Goal: Task Accomplishment & Management: Manage account settings

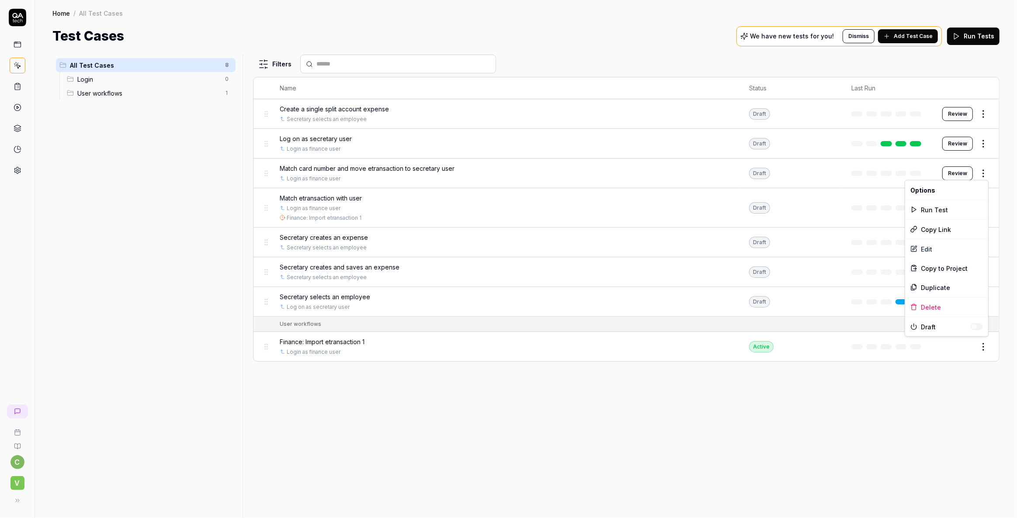
click at [983, 175] on html "c V Home / All Test Cases Home / All Test Cases Test Cases We have new tests fo…" at bounding box center [508, 259] width 1017 height 518
click at [382, 419] on html "c V Home / All Test Cases Home / All Test Cases Test Cases We have new tests fo…" at bounding box center [508, 259] width 1017 height 518
click at [310, 168] on span "Match card number and move etransaction to secretary user" at bounding box center [367, 168] width 175 height 9
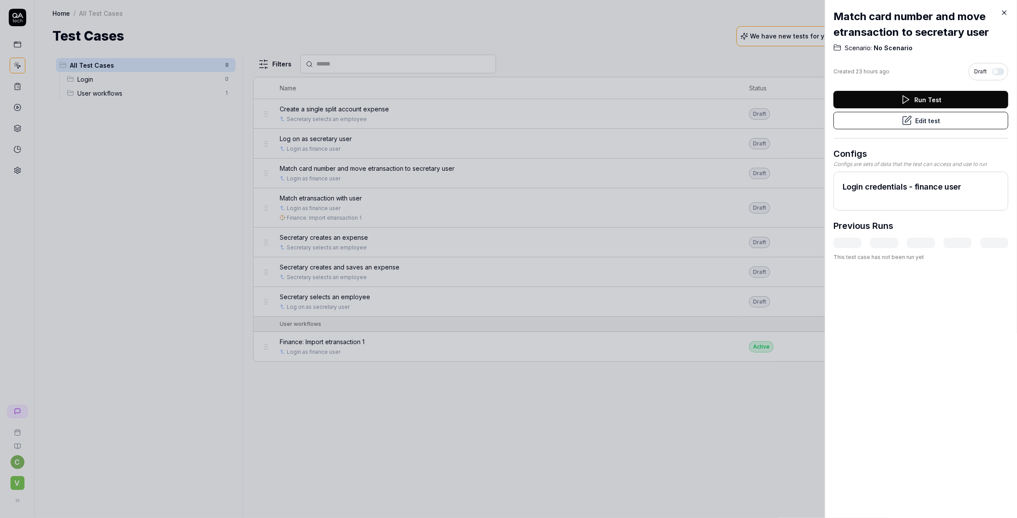
click at [503, 470] on div at bounding box center [508, 259] width 1017 height 518
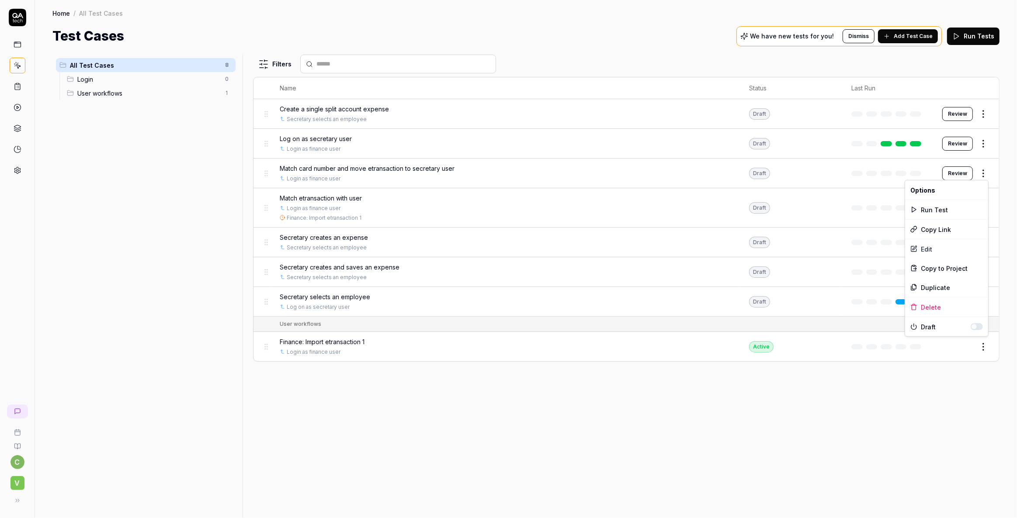
click at [983, 172] on html "c V Home / All Test Cases Home / All Test Cases Test Cases We have new tests fo…" at bounding box center [508, 259] width 1017 height 518
click at [929, 250] on div "Edit" at bounding box center [946, 248] width 83 height 19
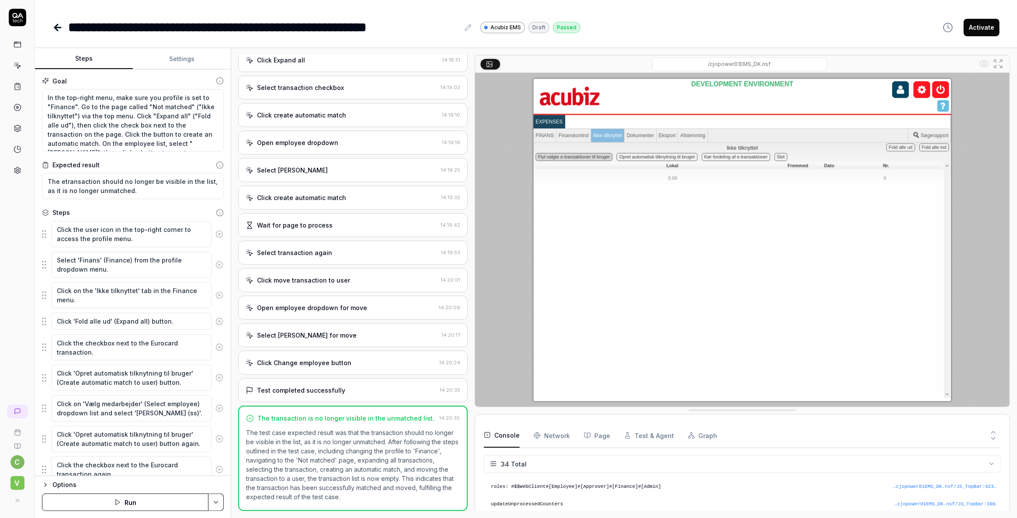
scroll to position [552, 0]
click at [181, 57] on button "Settings" at bounding box center [182, 58] width 98 height 21
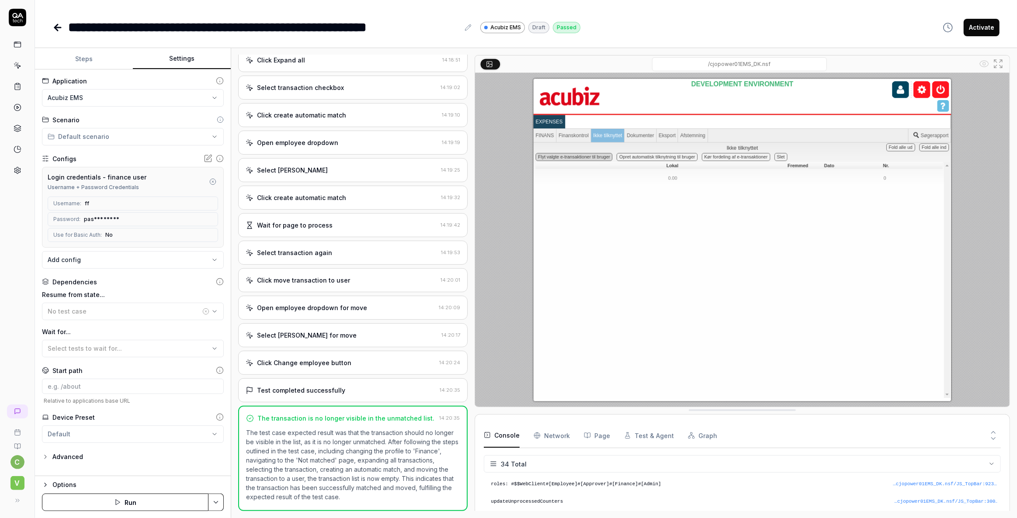
click at [215, 180] on icon "button" at bounding box center [212, 181] width 7 height 7
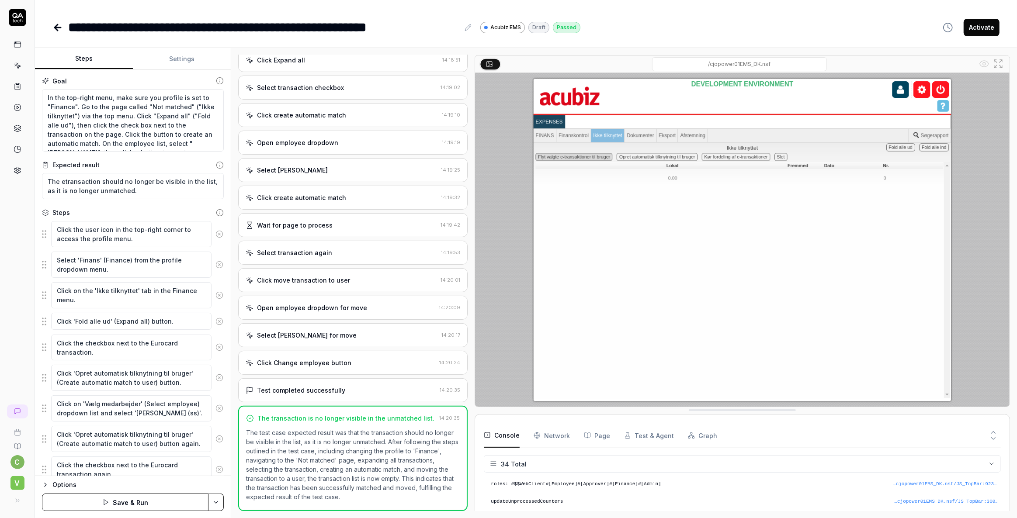
click at [82, 62] on button "Steps" at bounding box center [84, 58] width 98 height 21
drag, startPoint x: 80, startPoint y: 108, endPoint x: 22, endPoint y: 87, distance: 60.8
click at [22, 87] on div "**********" at bounding box center [508, 259] width 1017 height 518
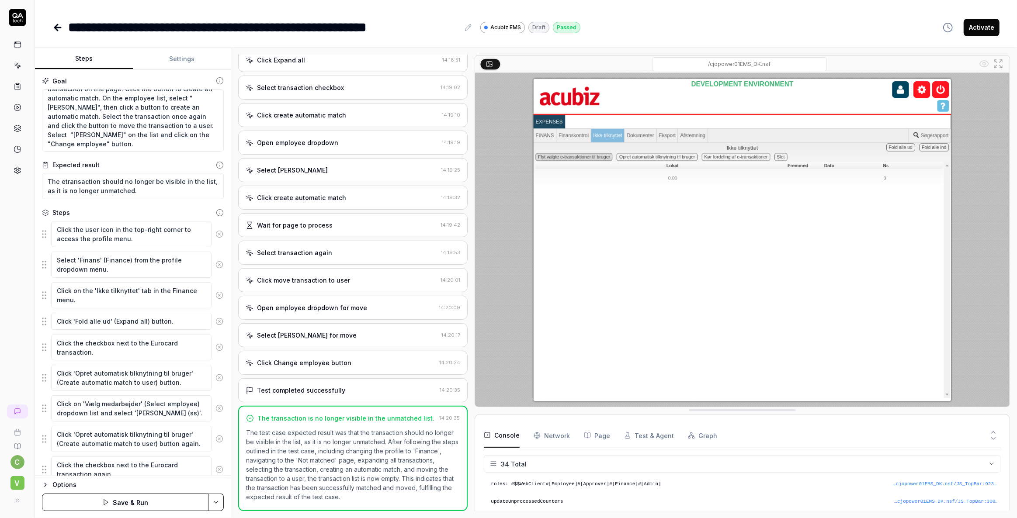
click at [55, 26] on icon at bounding box center [56, 27] width 3 height 6
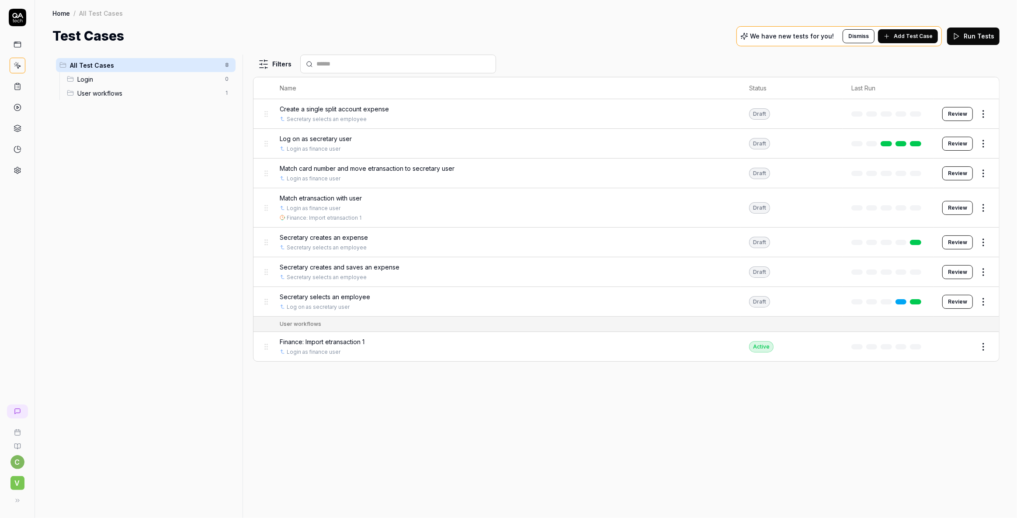
click at [307, 197] on span "Match etransaction with user" at bounding box center [321, 198] width 82 height 9
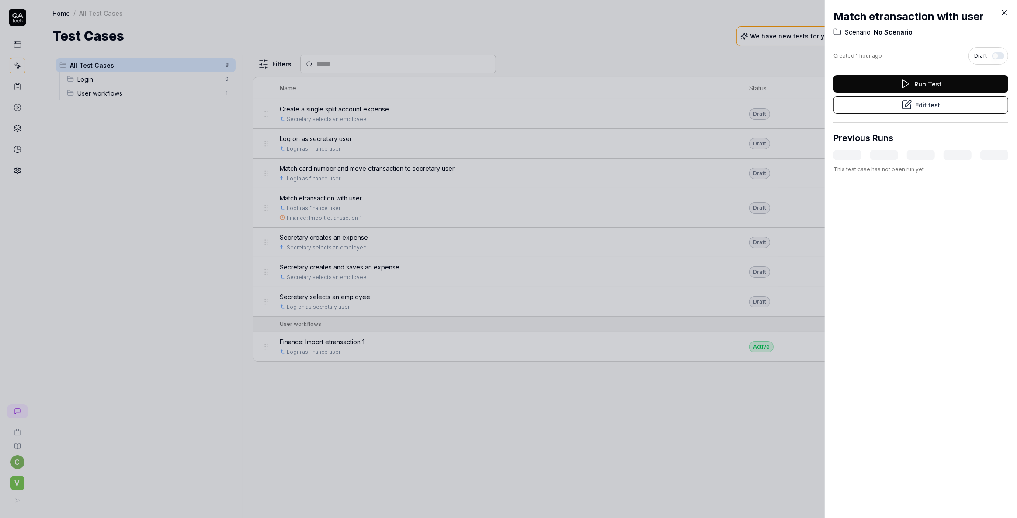
click at [907, 101] on icon at bounding box center [906, 105] width 10 height 10
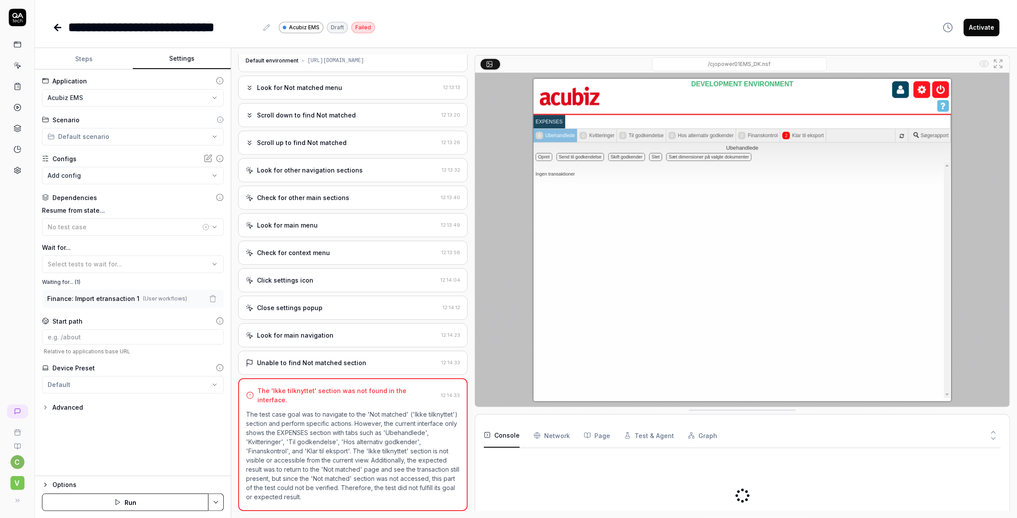
scroll to position [17, 0]
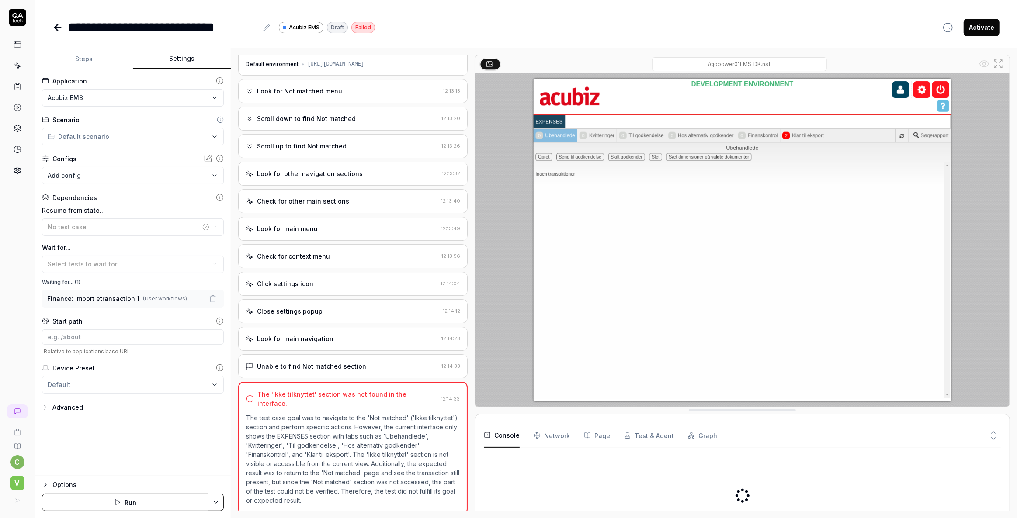
click at [187, 62] on button "Settings" at bounding box center [182, 58] width 98 height 21
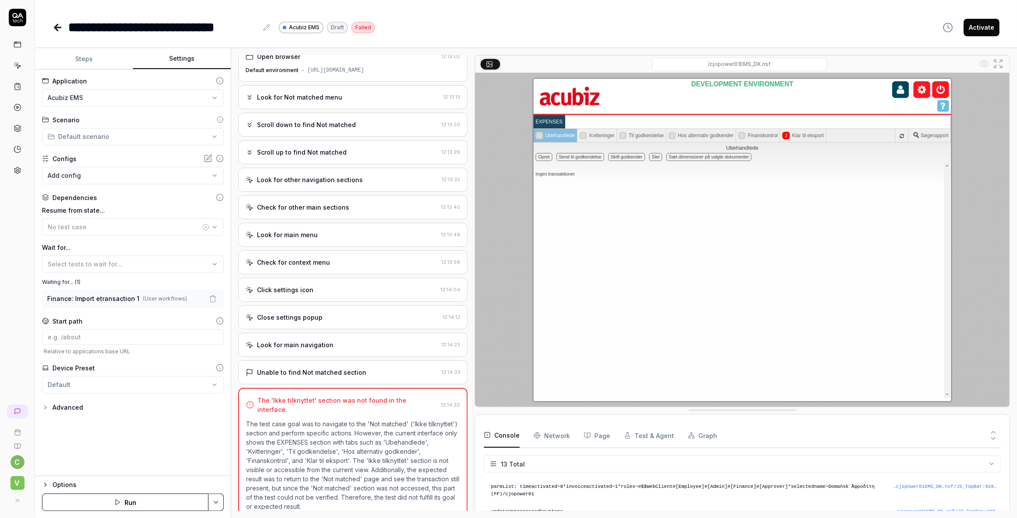
scroll to position [0, 0]
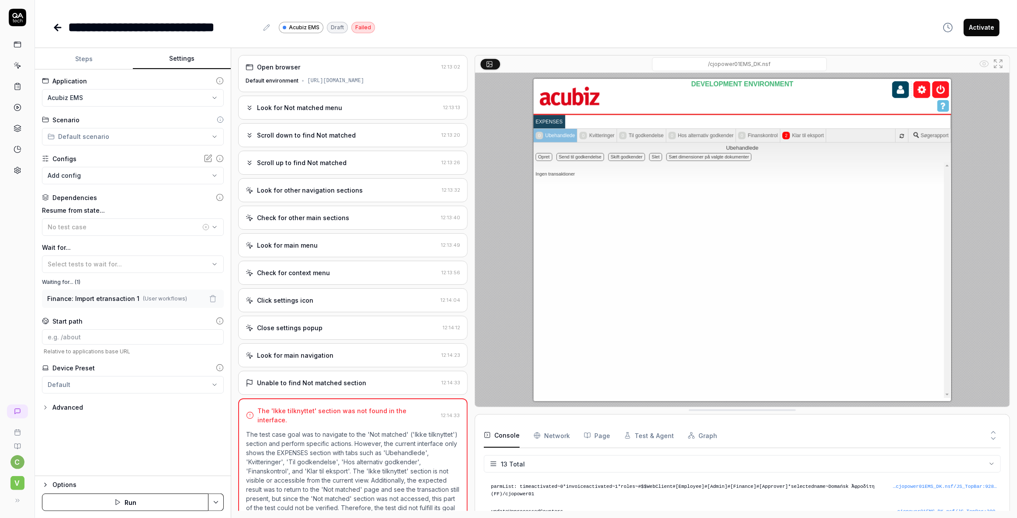
click at [364, 84] on div "[URL][DOMAIN_NAME]" at bounding box center [335, 81] width 57 height 8
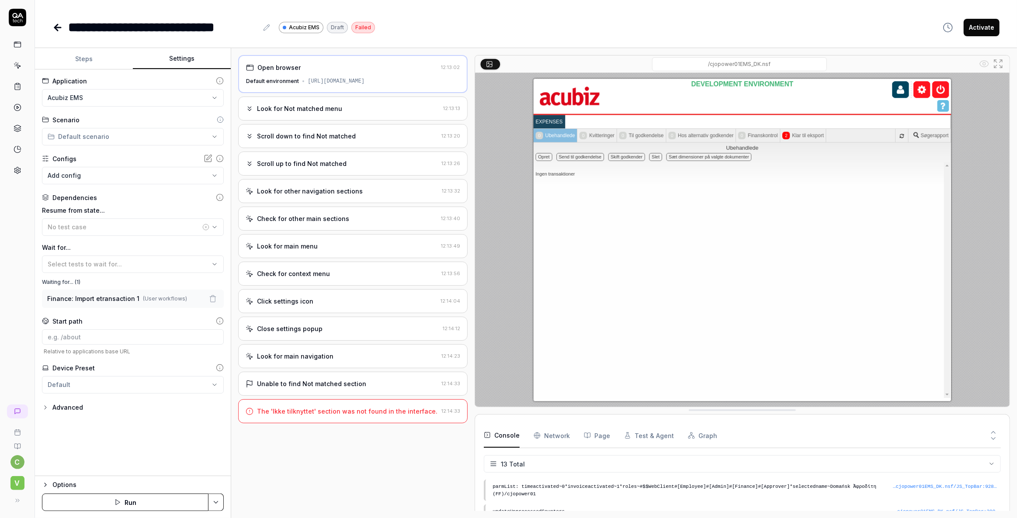
click at [362, 472] on div "Open browser 12:13:02 Default environment [URL][DOMAIN_NAME] Look for Not match…" at bounding box center [352, 283] width 229 height 456
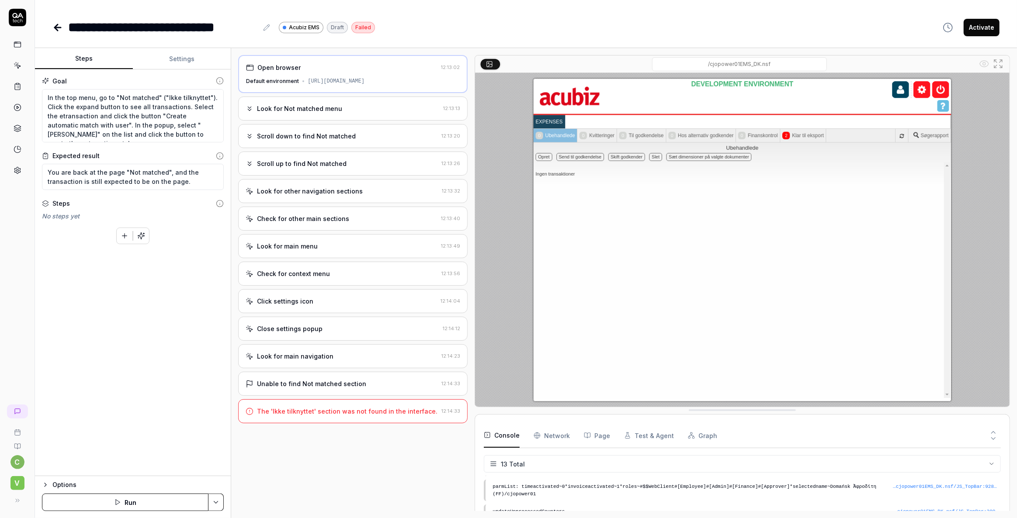
click at [92, 61] on button "Steps" at bounding box center [84, 58] width 98 height 21
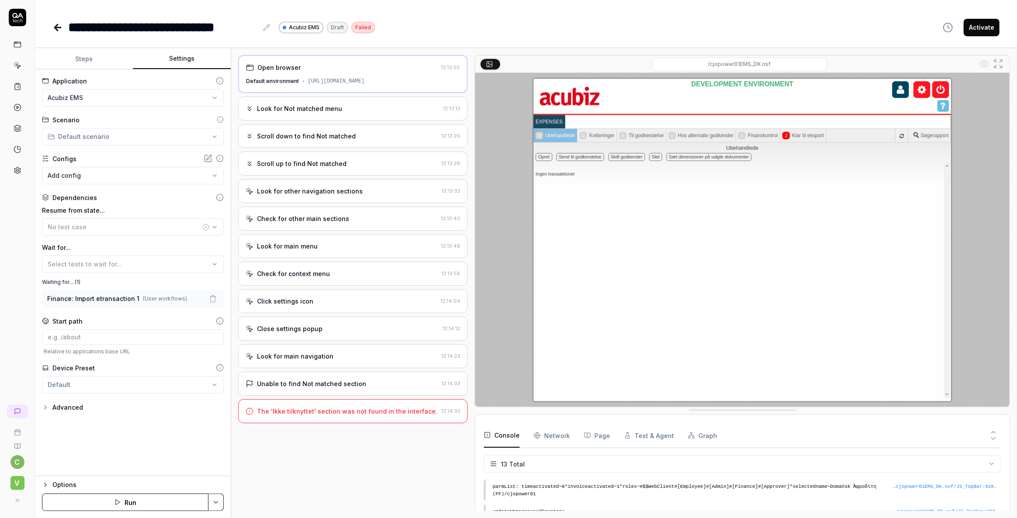
click at [175, 56] on button "Settings" at bounding box center [182, 58] width 98 height 21
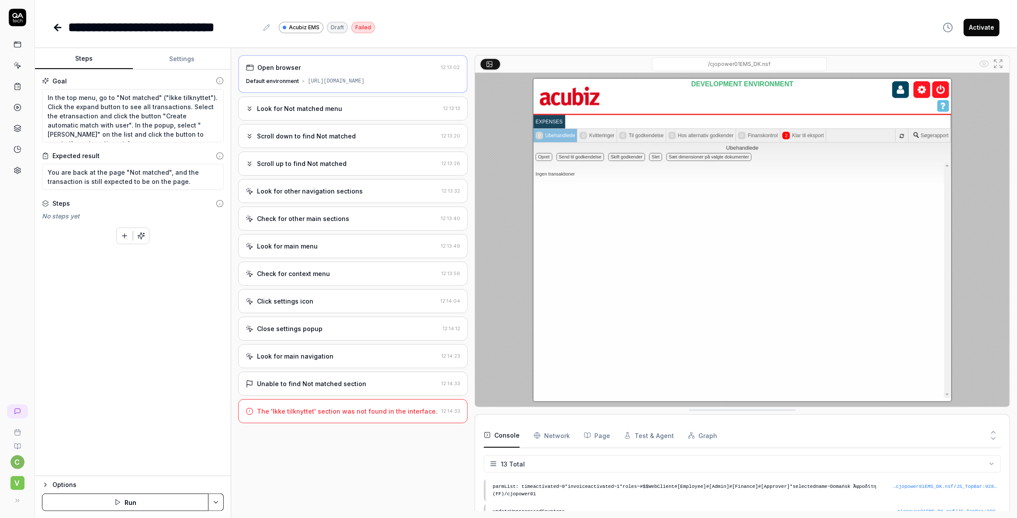
click at [83, 59] on button "Steps" at bounding box center [84, 58] width 98 height 21
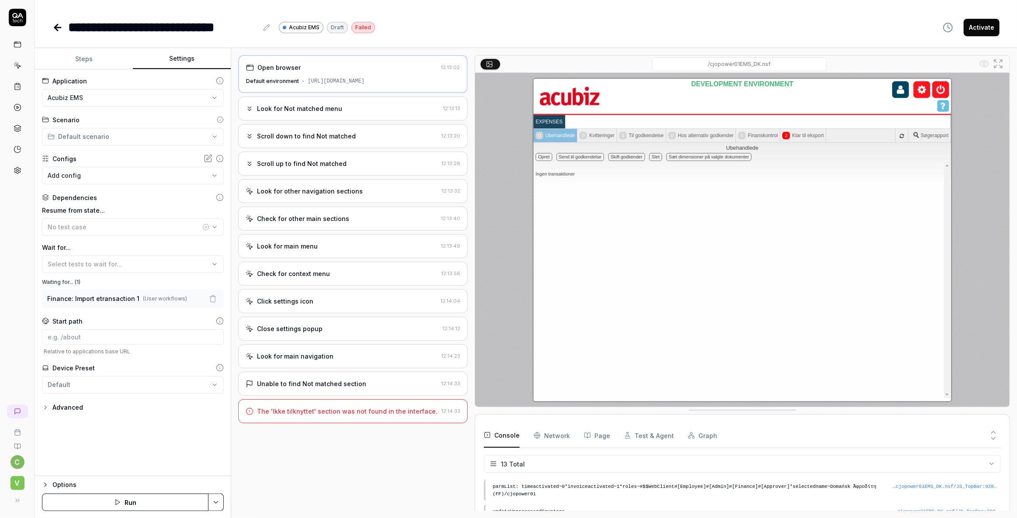
click at [184, 58] on button "Settings" at bounding box center [182, 58] width 98 height 21
click at [83, 57] on button "Steps" at bounding box center [84, 58] width 98 height 21
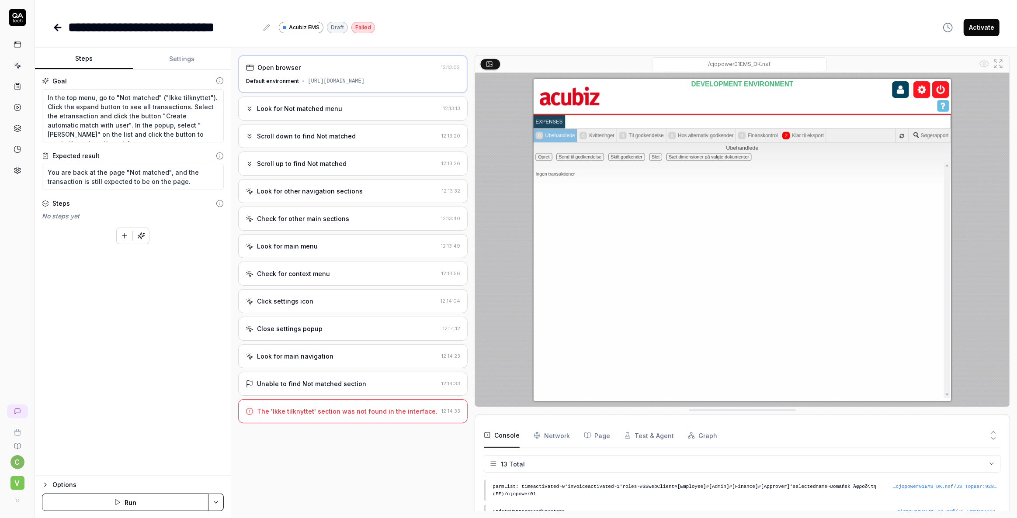
click at [187, 60] on button "Settings" at bounding box center [182, 58] width 98 height 21
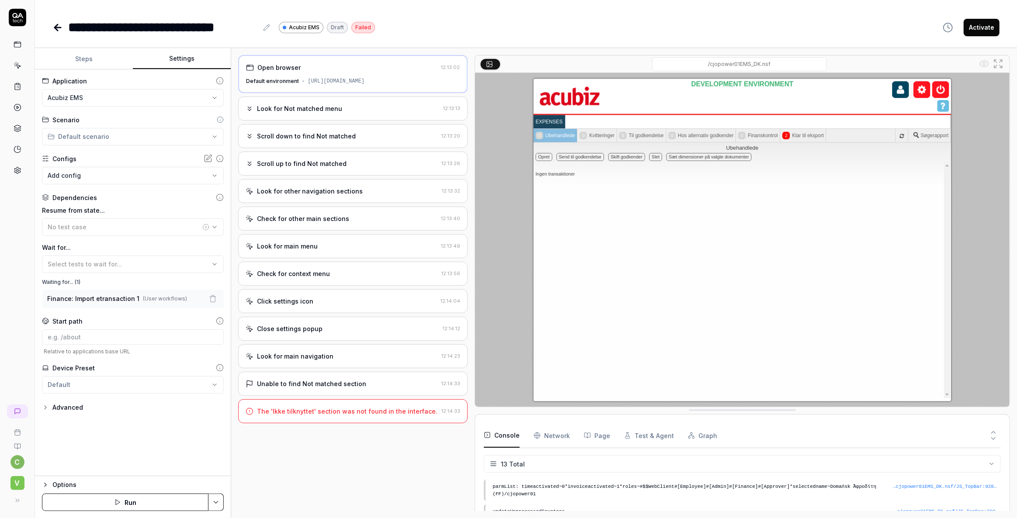
click at [219, 502] on html "**********" at bounding box center [508, 259] width 1017 height 518
click at [273, 467] on html "**********" at bounding box center [508, 259] width 1017 height 518
click at [86, 58] on button "Steps" at bounding box center [84, 58] width 98 height 21
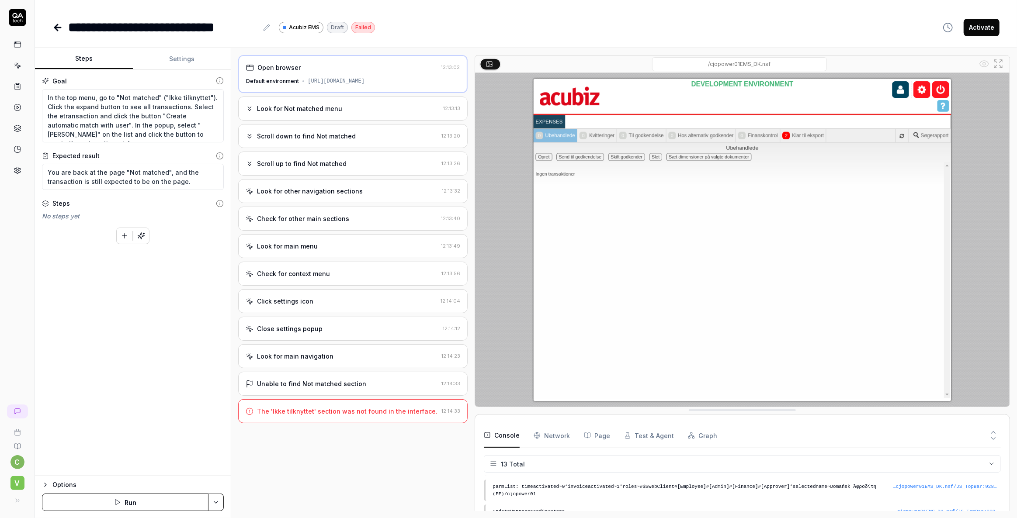
click at [183, 53] on button "Settings" at bounding box center [182, 58] width 98 height 21
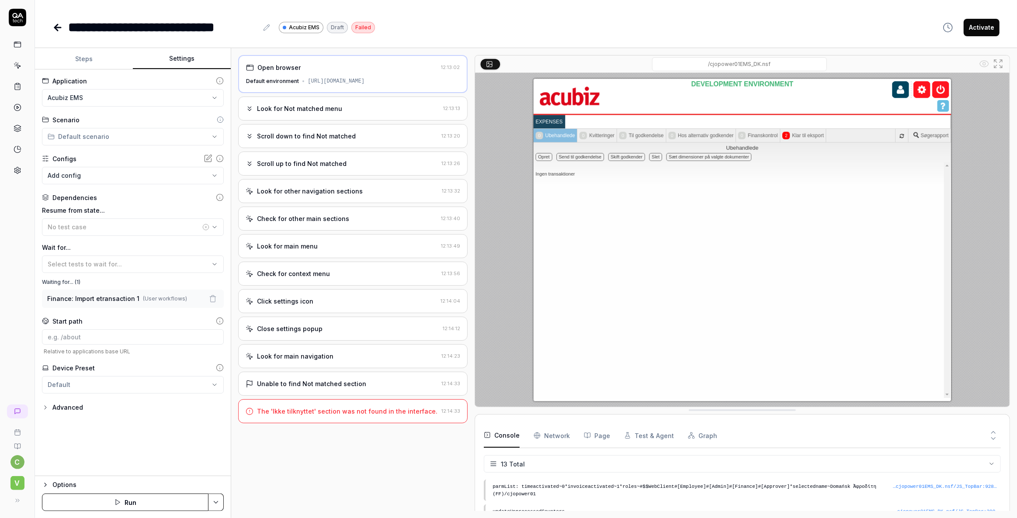
click at [18, 266] on div "c V" at bounding box center [17, 259] width 35 height 518
click at [66, 222] on div "No test case" at bounding box center [124, 226] width 153 height 9
click at [0, 265] on div "c V" at bounding box center [17, 259] width 35 height 518
click at [219, 197] on icon at bounding box center [220, 198] width 8 height 8
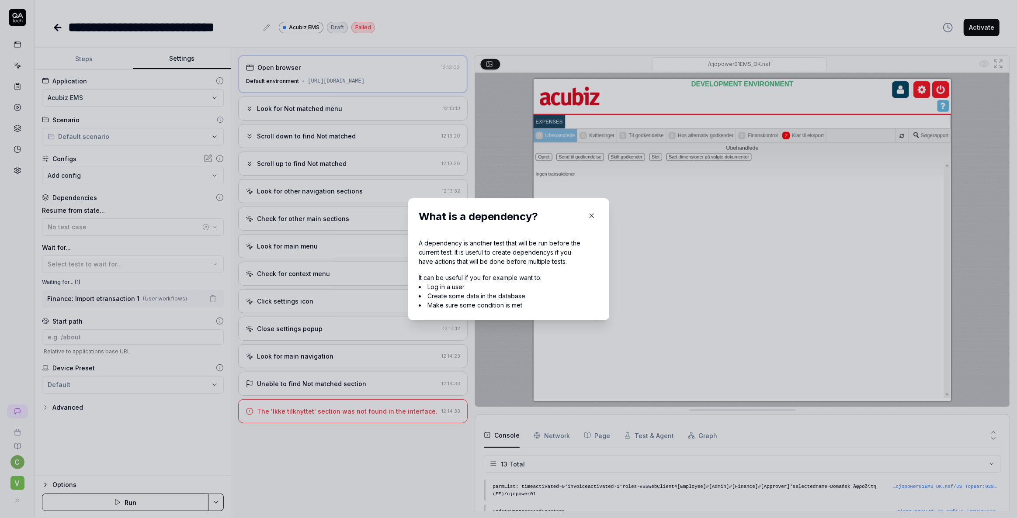
click at [591, 214] on icon "button" at bounding box center [592, 216] width 8 height 8
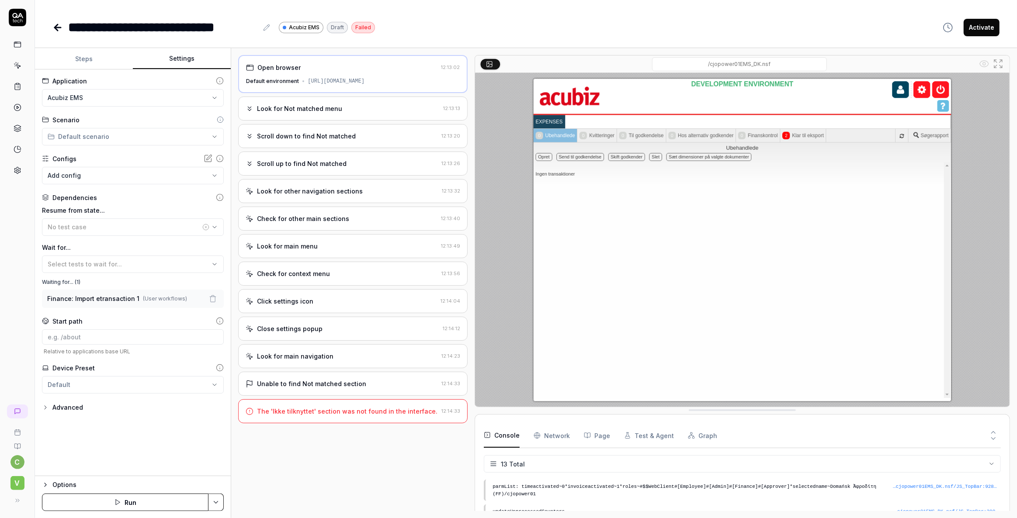
click at [218, 201] on icon at bounding box center [220, 198] width 8 height 8
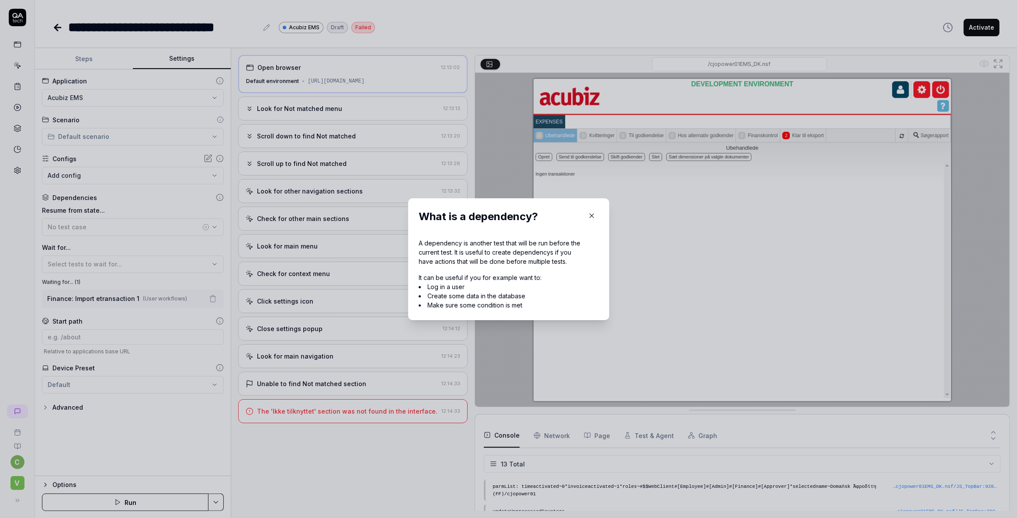
click at [588, 218] on icon "button" at bounding box center [592, 216] width 8 height 8
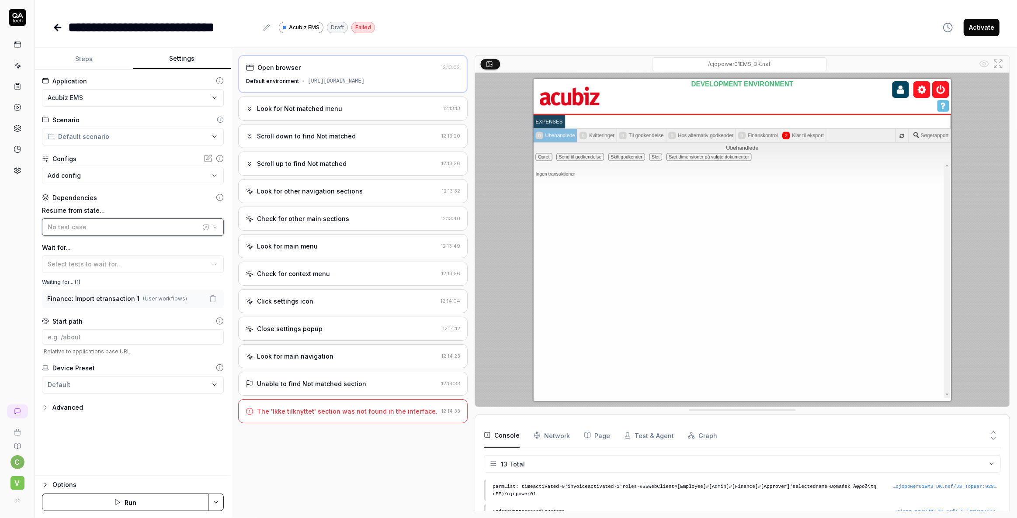
click at [145, 225] on div "No test case" at bounding box center [124, 226] width 153 height 9
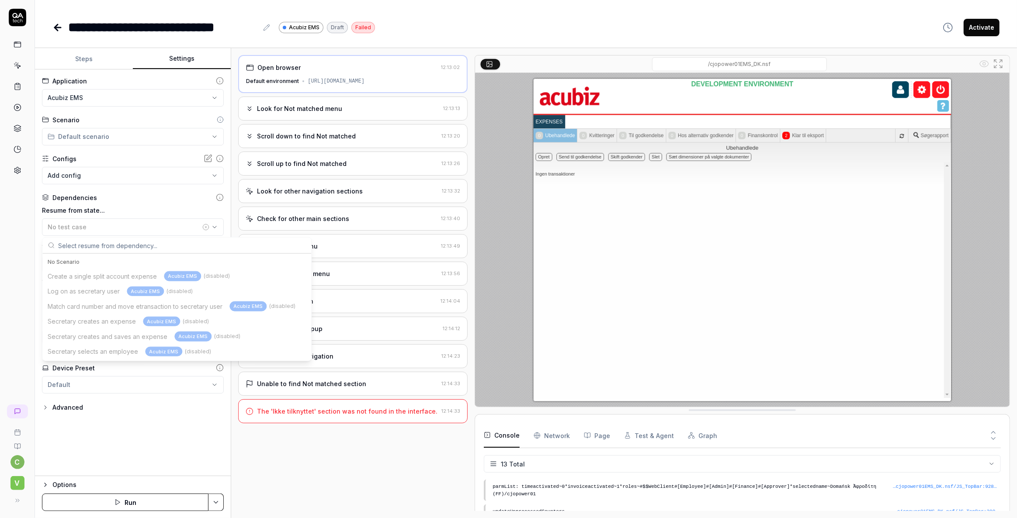
click at [7, 305] on div "c V" at bounding box center [17, 259] width 35 height 518
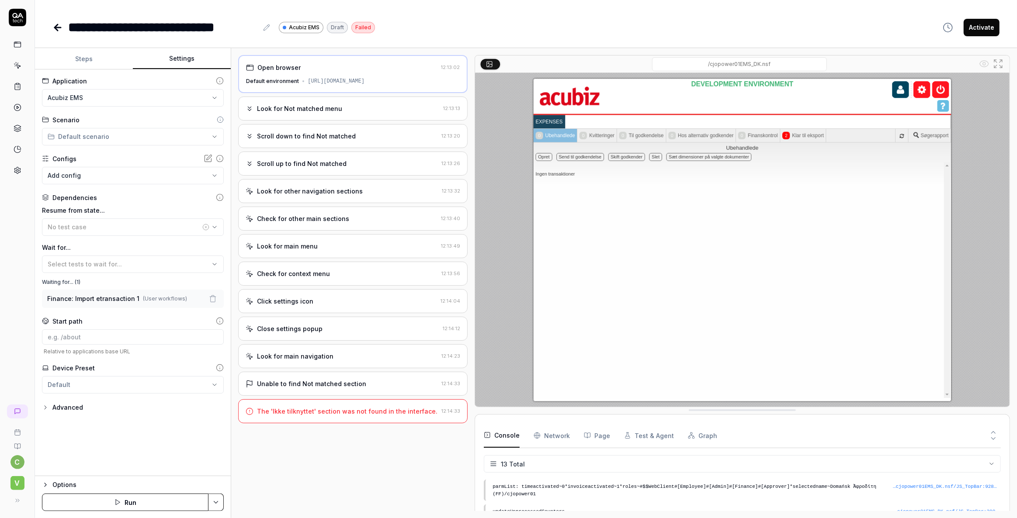
click at [211, 299] on icon "button" at bounding box center [213, 299] width 8 height 8
click at [107, 260] on span "Select tests to wait for..." at bounding box center [85, 263] width 74 height 7
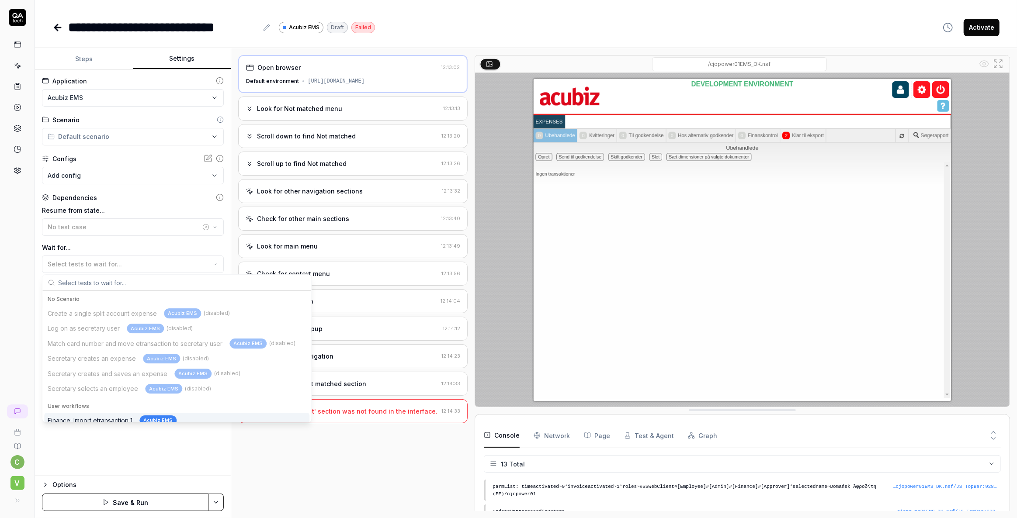
scroll to position [5, 0]
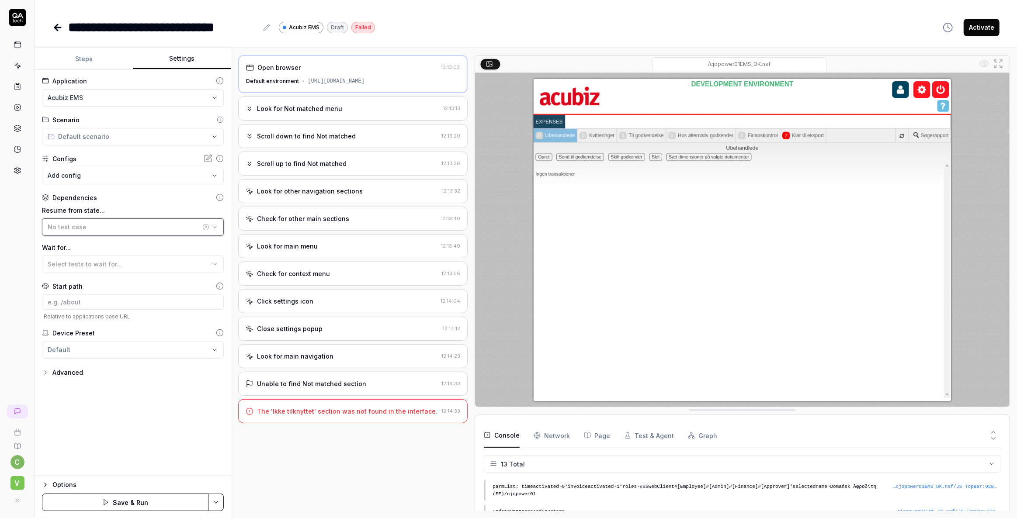
click at [95, 227] on div "No test case" at bounding box center [124, 226] width 153 height 9
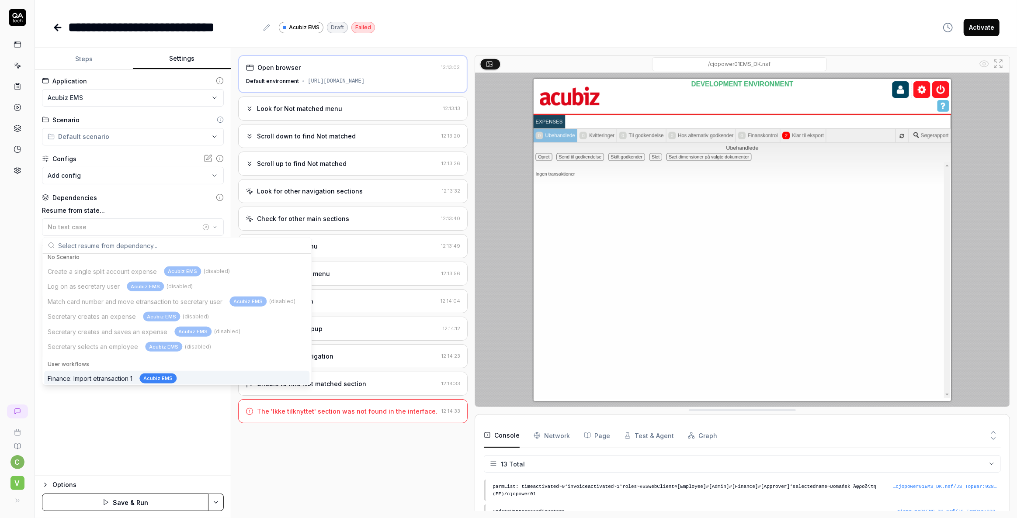
click at [100, 377] on div "Finance: Import etransaction 1 Acubiz EMS" at bounding box center [112, 379] width 129 height 10
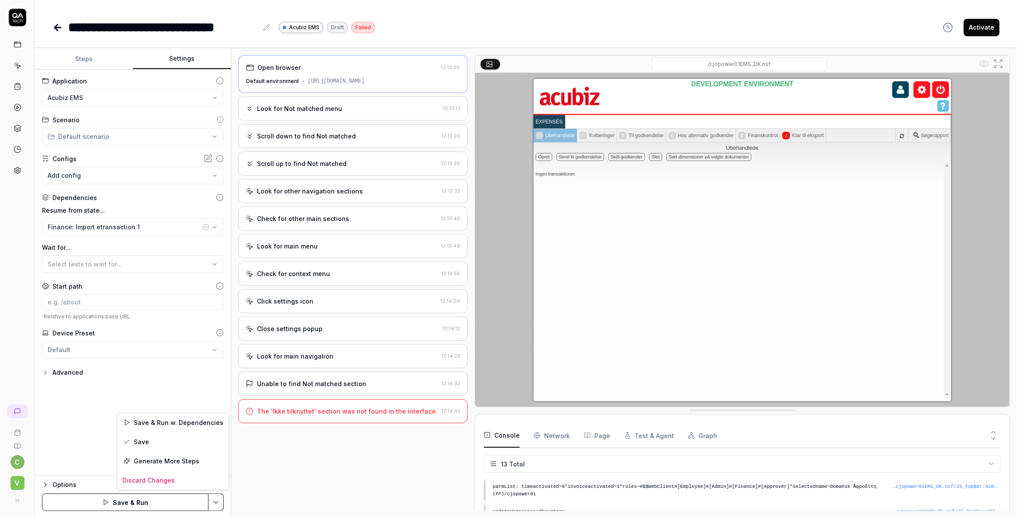
click at [213, 508] on html "**********" at bounding box center [508, 259] width 1017 height 518
click at [138, 439] on div "Save" at bounding box center [172, 442] width 111 height 19
click at [222, 504] on html "**********" at bounding box center [508, 259] width 1017 height 518
click at [195, 463] on div "Run w. Dependencies" at bounding box center [182, 461] width 88 height 19
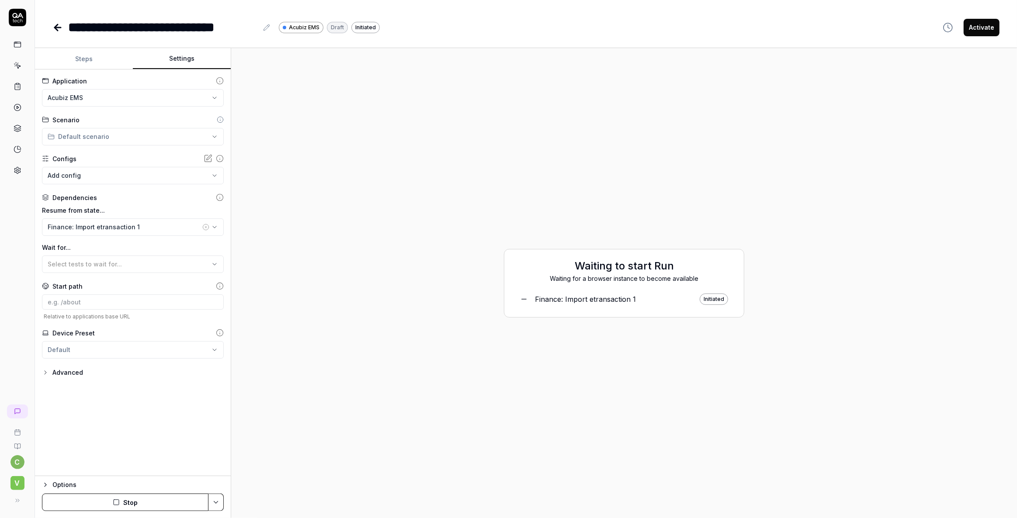
click at [130, 495] on button "Stop" at bounding box center [125, 502] width 166 height 17
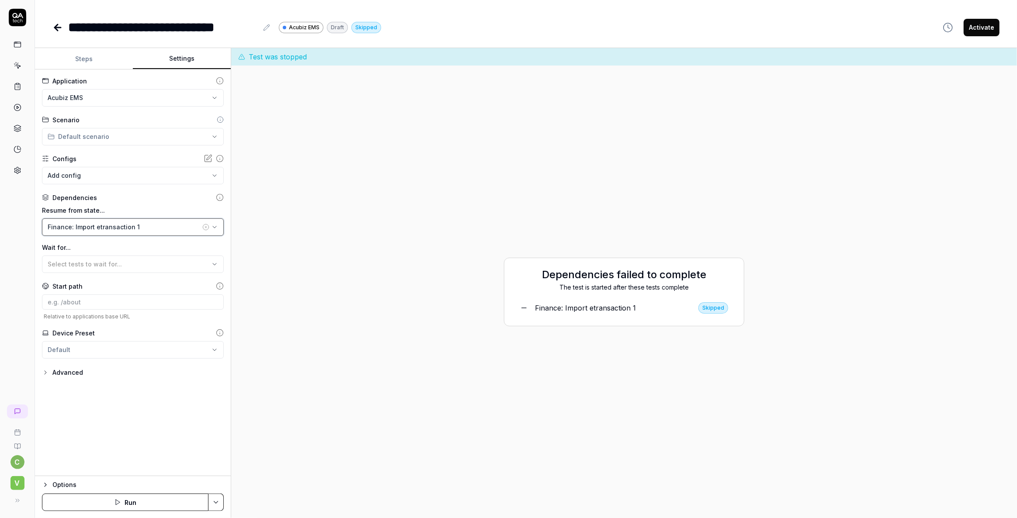
click at [108, 232] on button "Finance: Import etransaction 1" at bounding box center [133, 226] width 182 height 17
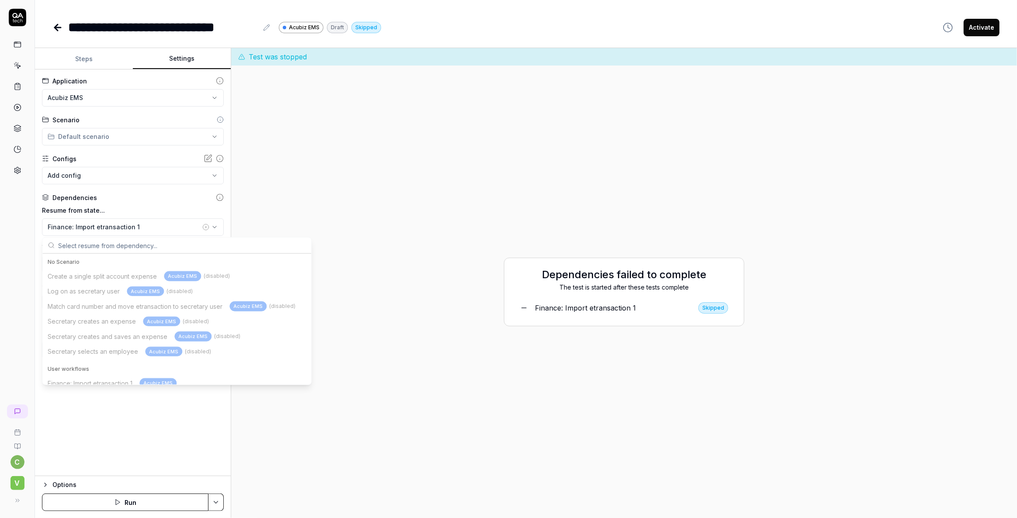
click at [206, 228] on icon "button" at bounding box center [205, 227] width 7 height 7
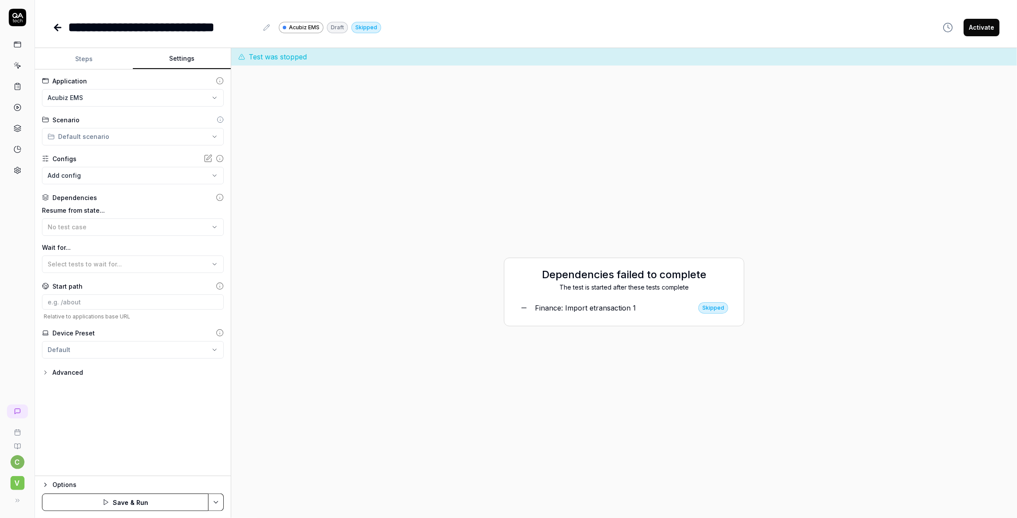
click at [293, 225] on div "Dependencies failed to complete The test is started after these tests complete …" at bounding box center [624, 292] width 772 height 439
click at [92, 260] on div "Select tests to wait for..." at bounding box center [129, 264] width 162 height 9
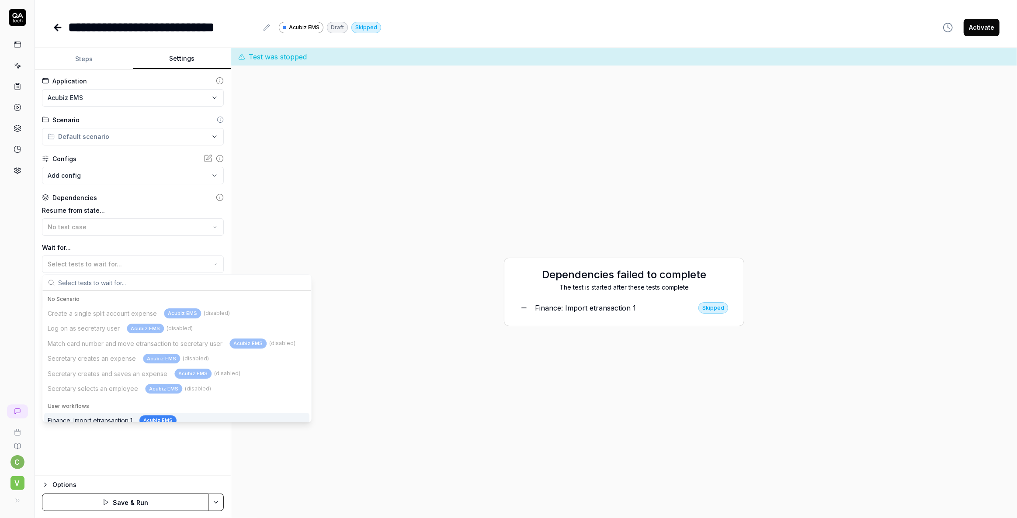
scroll to position [5, 0]
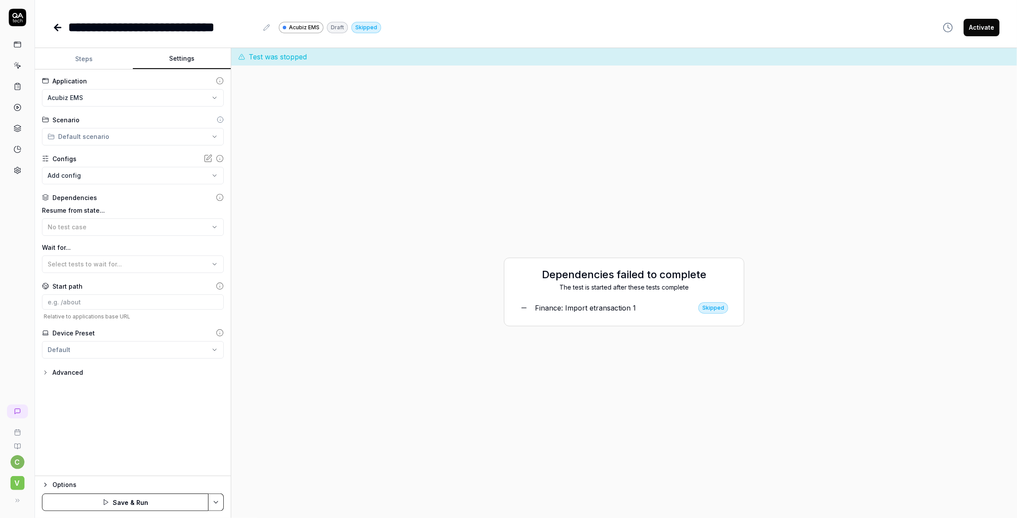
click at [444, 159] on div "Dependencies failed to complete The test is started after these tests complete …" at bounding box center [624, 292] width 772 height 439
click at [73, 57] on button "Steps" at bounding box center [84, 58] width 98 height 21
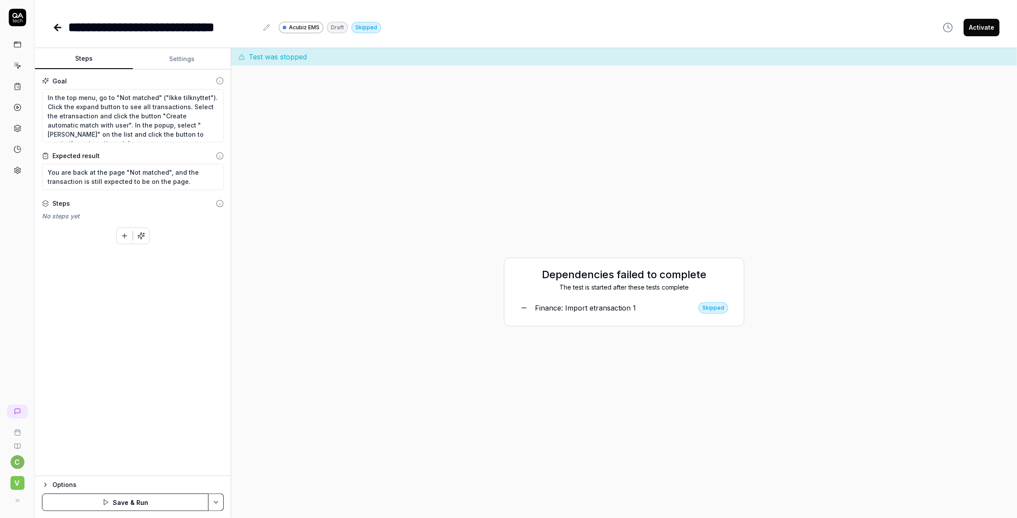
click at [200, 54] on button "Settings" at bounding box center [182, 58] width 98 height 21
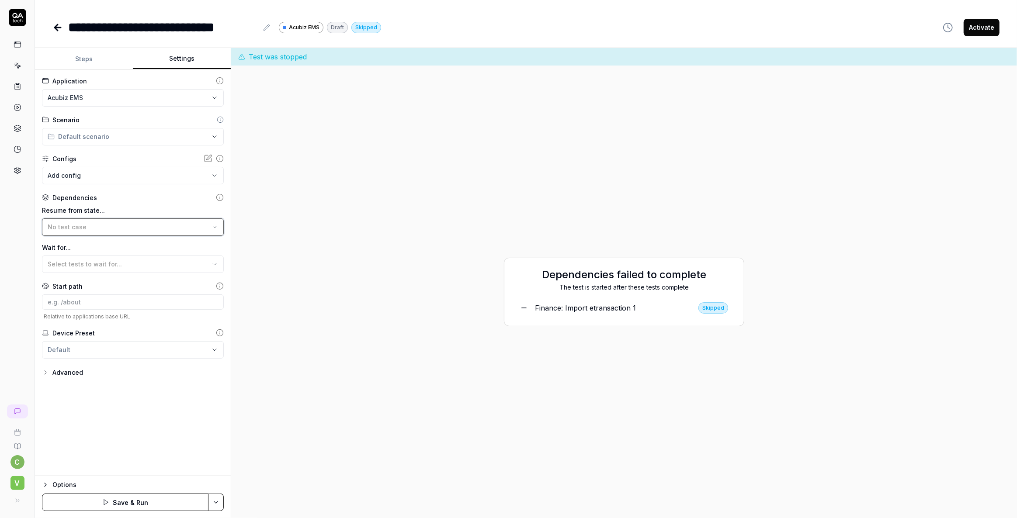
click at [72, 231] on div "No test case" at bounding box center [129, 226] width 162 height 9
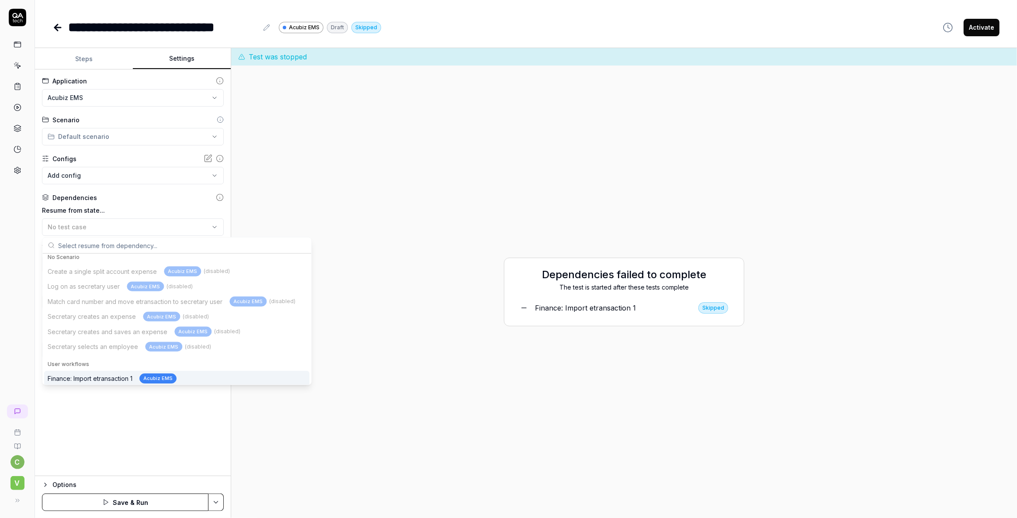
click at [96, 377] on div "Finance: Import etransaction 1 Acubiz EMS" at bounding box center [112, 379] width 129 height 10
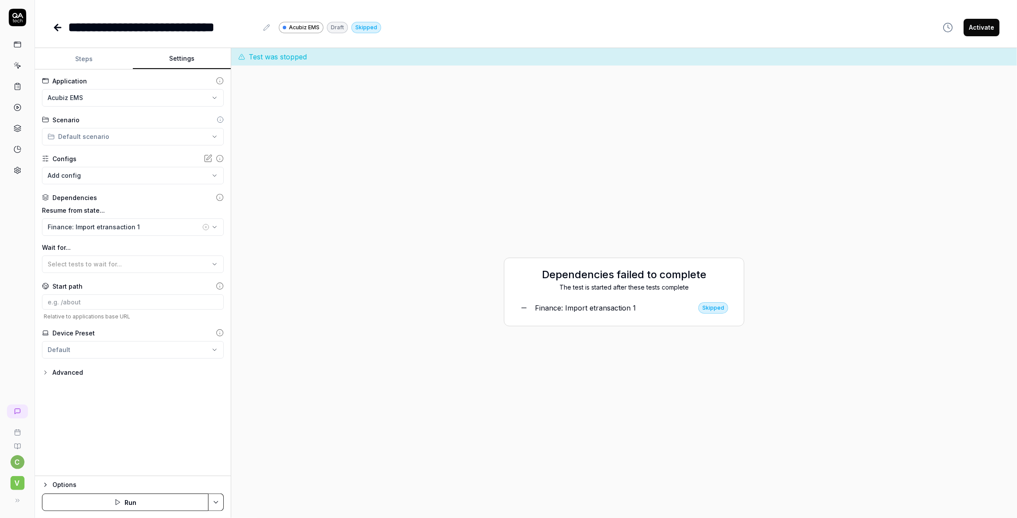
click at [131, 503] on button "Run" at bounding box center [125, 502] width 166 height 17
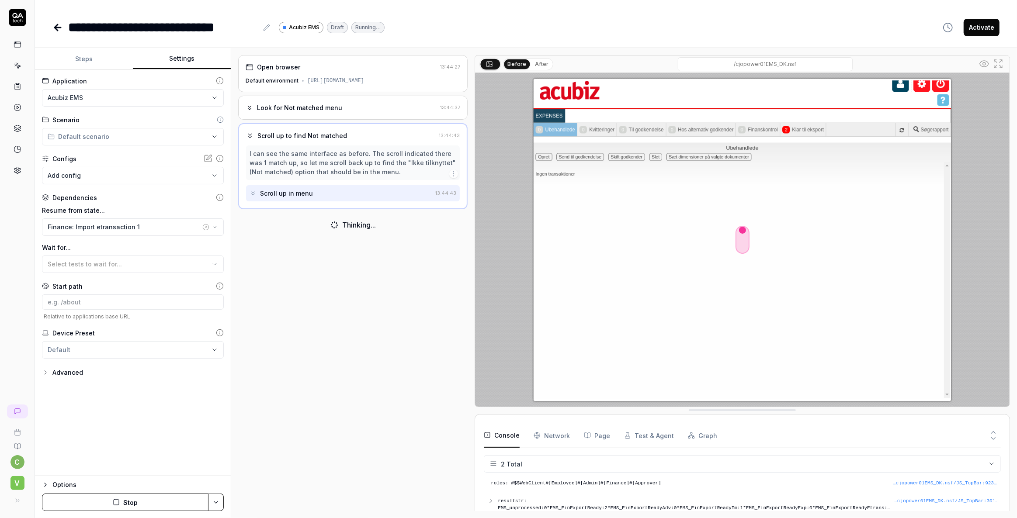
click at [128, 504] on button "Stop" at bounding box center [125, 502] width 166 height 17
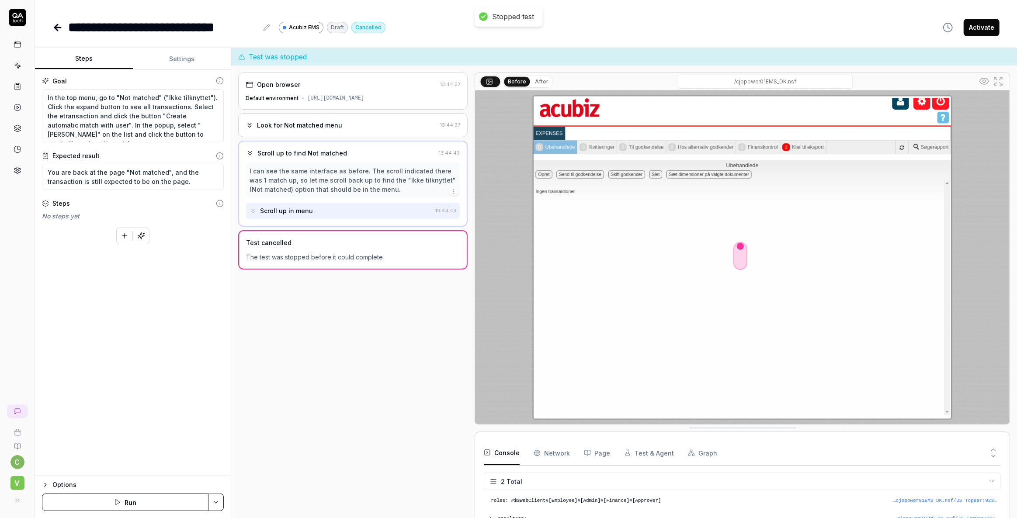
click at [90, 55] on button "Steps" at bounding box center [84, 58] width 98 height 21
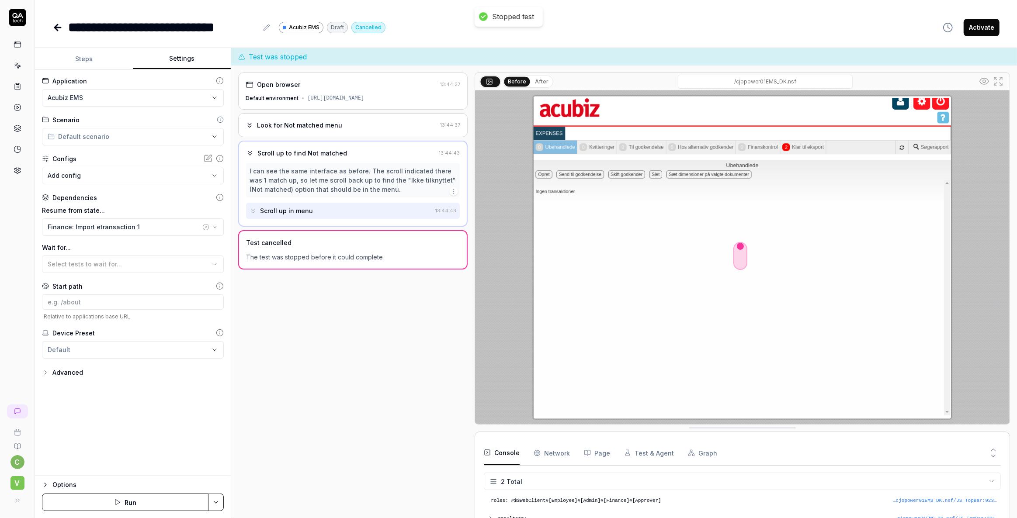
click at [193, 59] on button "Settings" at bounding box center [182, 58] width 98 height 21
click at [109, 225] on div "Finance: Import etransaction 1" at bounding box center [124, 226] width 153 height 9
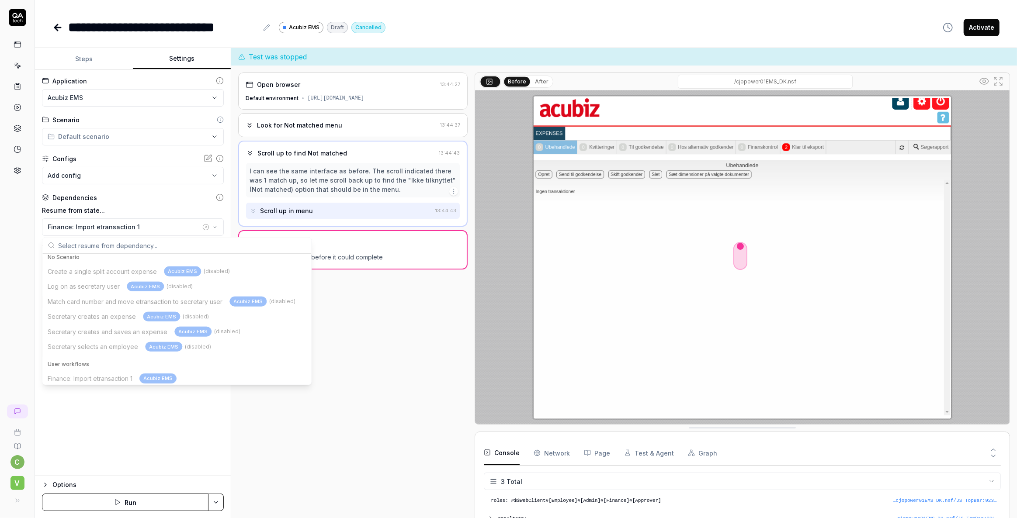
scroll to position [7, 0]
click at [100, 378] on div "Finance: Import etransaction 1 Acubiz EMS" at bounding box center [176, 376] width 265 height 15
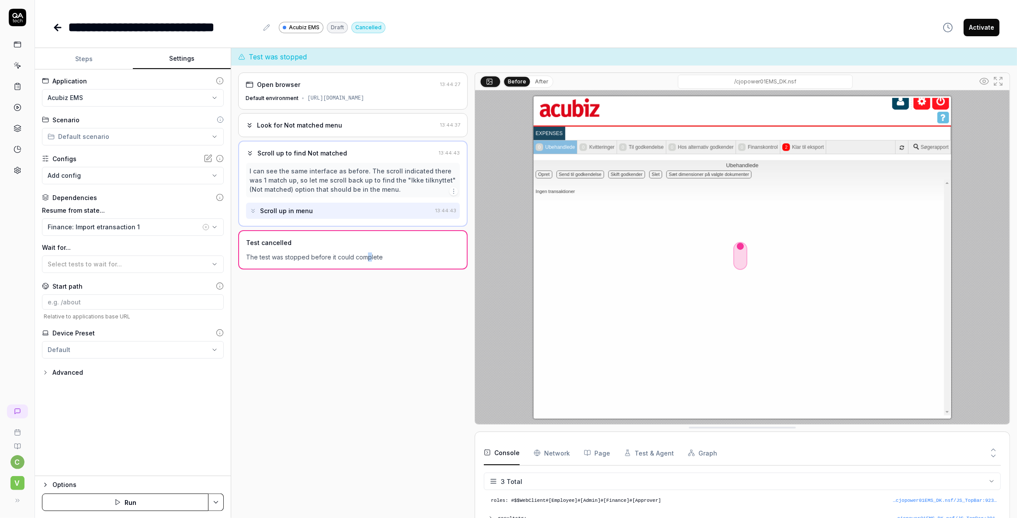
click at [370, 400] on div "Open browser 13:44:27 Default environment [URL][DOMAIN_NAME] Look for Not match…" at bounding box center [352, 301] width 229 height 456
click at [214, 500] on html "**********" at bounding box center [508, 259] width 1017 height 518
click at [293, 429] on html "**********" at bounding box center [508, 259] width 1017 height 518
click at [114, 227] on div "Finance: Import etransaction 1" at bounding box center [124, 226] width 153 height 9
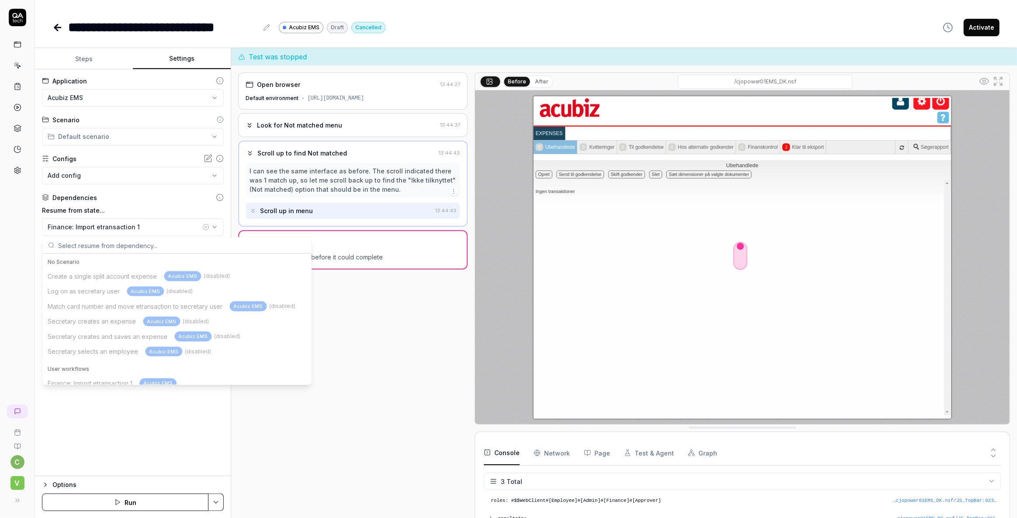
click at [405, 370] on div "Open browser 13:44:27 Default environment [URL][DOMAIN_NAME] Look for Not match…" at bounding box center [352, 301] width 229 height 456
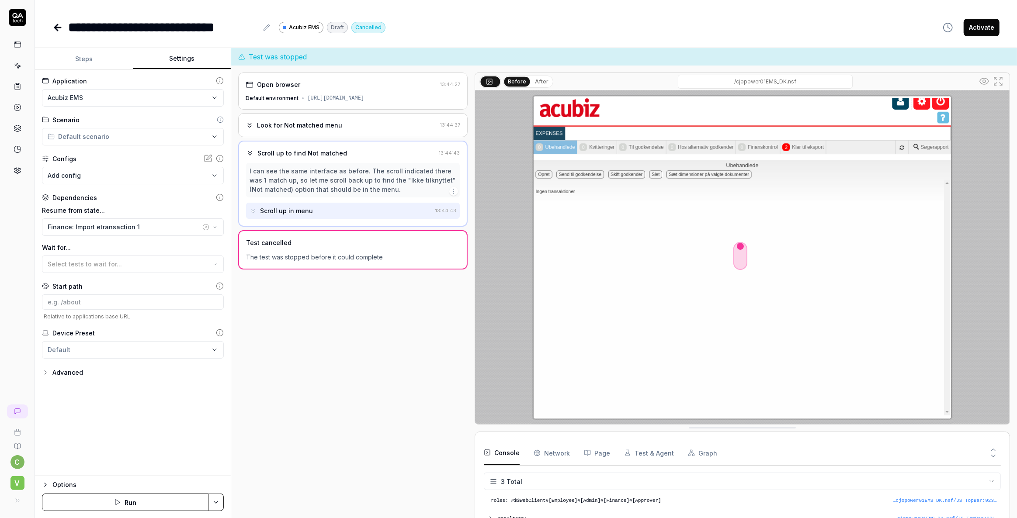
click at [58, 28] on icon at bounding box center [58, 28] width 6 height 0
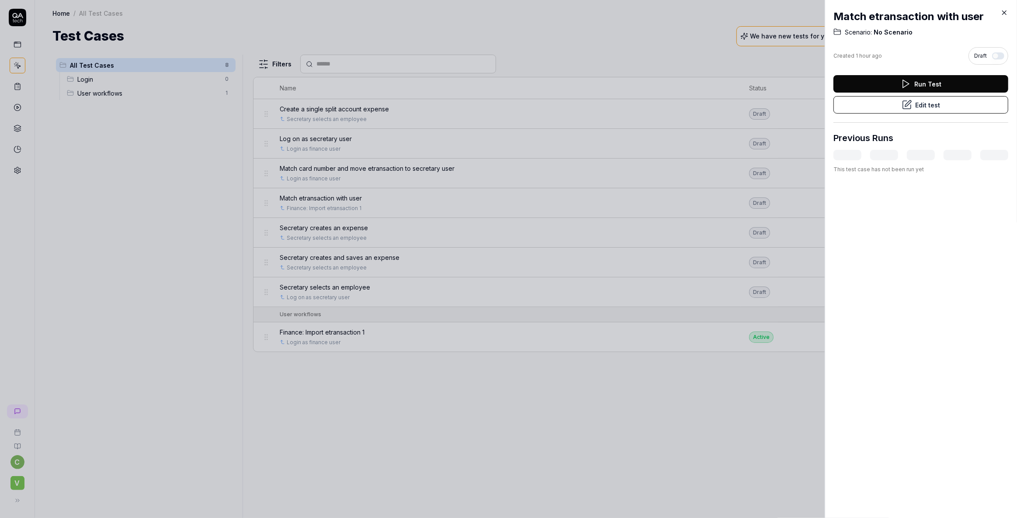
click at [1005, 11] on icon at bounding box center [1004, 13] width 8 height 8
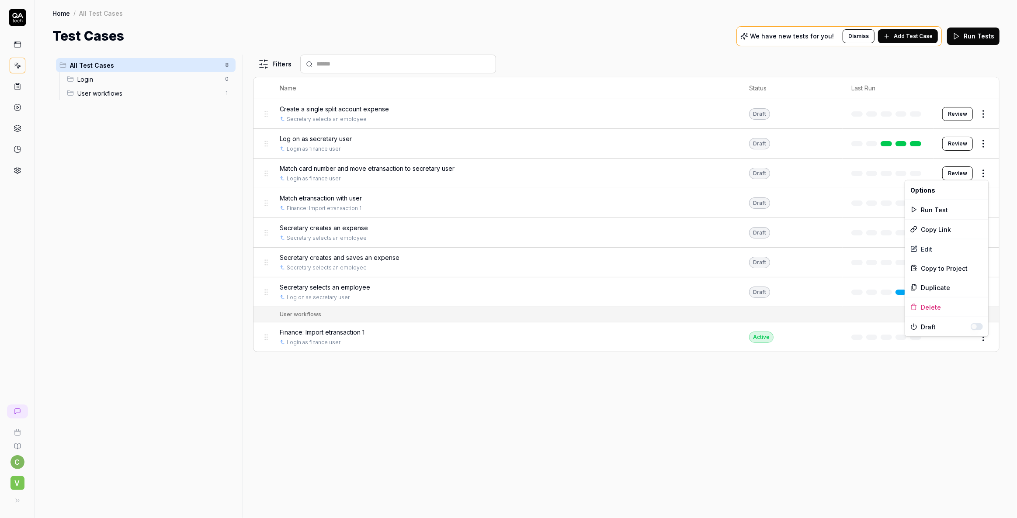
click at [984, 173] on html "c V Home / All Test Cases Home / All Test Cases Test Cases We have new tests fo…" at bounding box center [508, 259] width 1017 height 518
click at [930, 304] on div "Delete" at bounding box center [946, 307] width 83 height 19
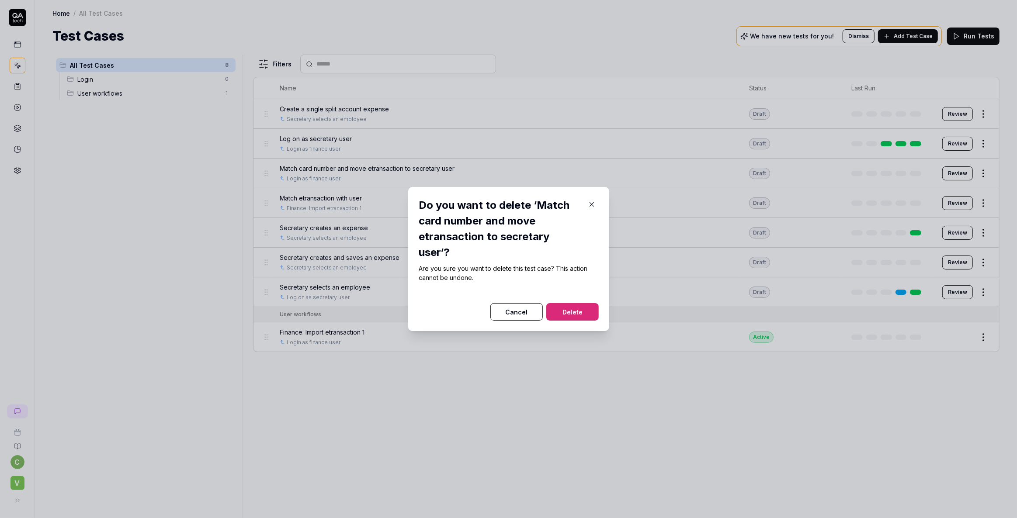
click at [559, 309] on button "Delete" at bounding box center [572, 311] width 52 height 17
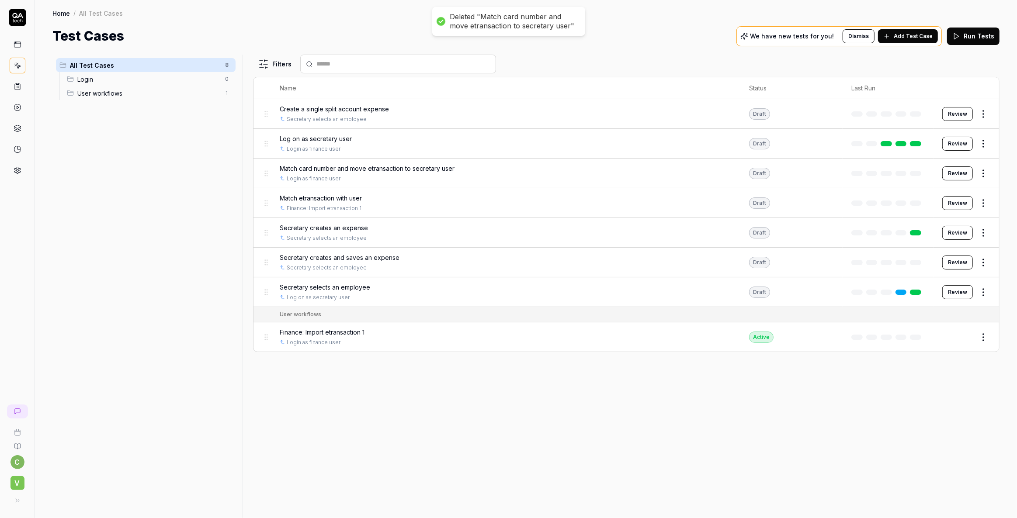
click at [311, 197] on span "Match etransaction with user" at bounding box center [321, 198] width 82 height 9
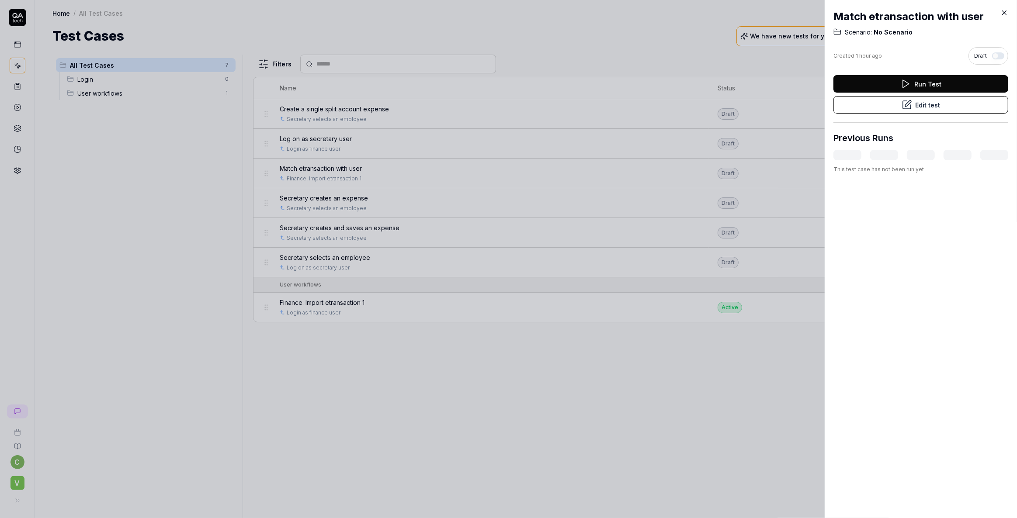
click at [1004, 11] on icon at bounding box center [1004, 13] width 8 height 8
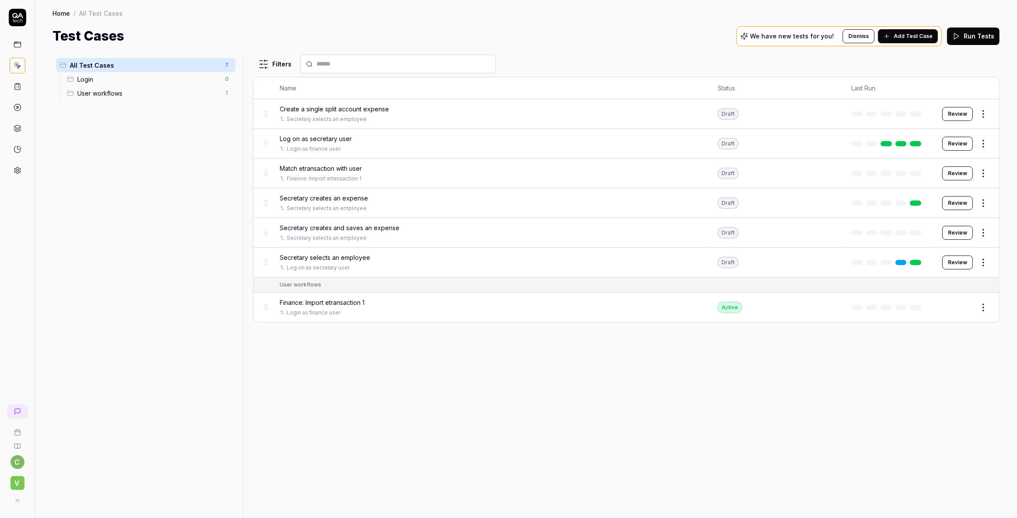
click at [983, 170] on html "c V Home / All Test Cases Home / All Test Cases Test Cases We have new tests fo…" at bounding box center [508, 259] width 1017 height 518
click at [824, 363] on html "c V Home / All Test Cases Home / All Test Cases Test Cases We have new tests fo…" at bounding box center [508, 259] width 1017 height 518
click at [317, 167] on span "Match etransaction with user" at bounding box center [321, 168] width 82 height 9
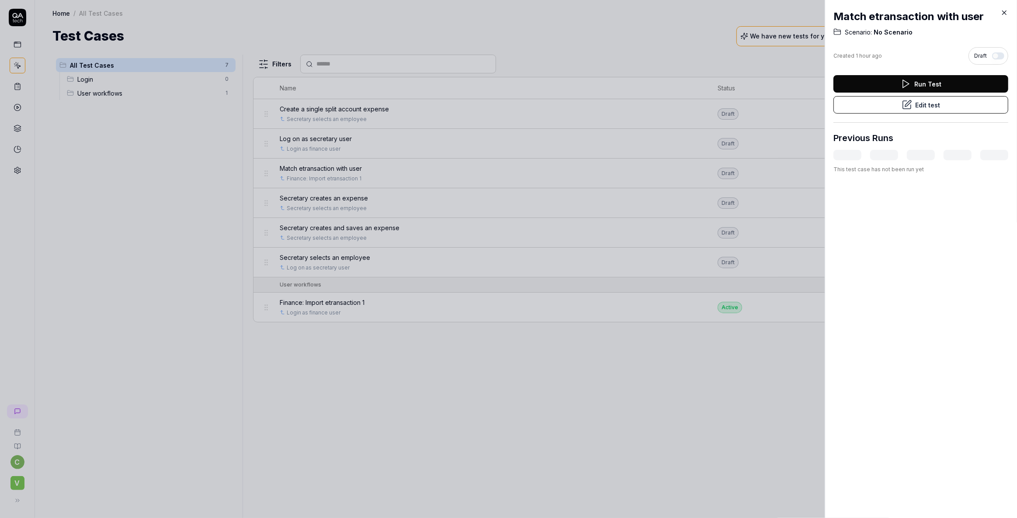
click at [919, 102] on button "Edit test" at bounding box center [920, 104] width 175 height 17
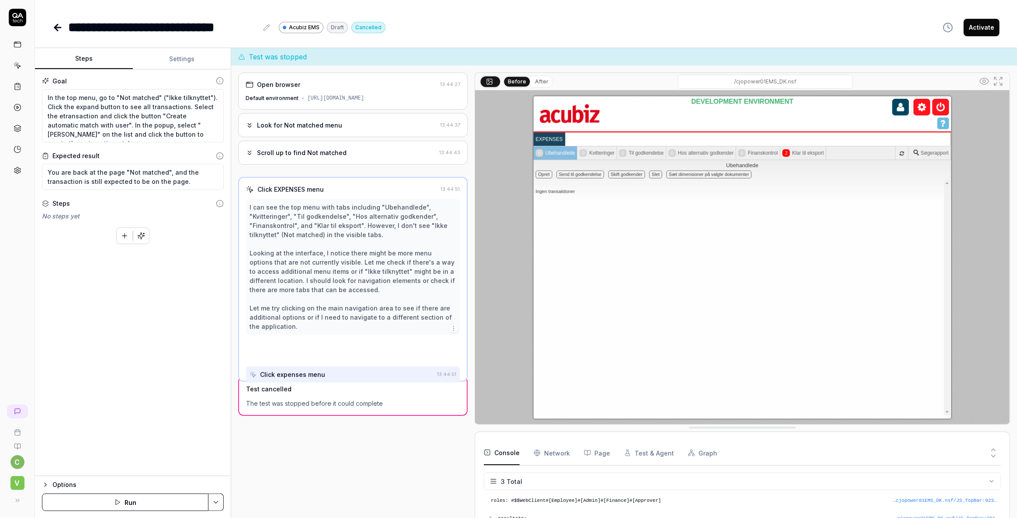
scroll to position [209, 0]
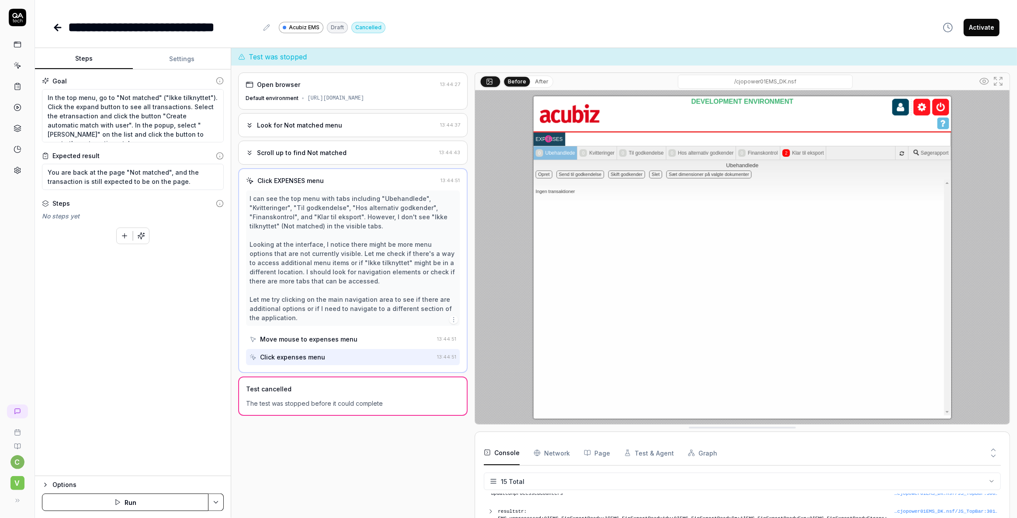
click at [218, 502] on html "**********" at bounding box center [508, 259] width 1017 height 518
click at [298, 471] on html "**********" at bounding box center [508, 259] width 1017 height 518
click at [982, 29] on button "Activate" at bounding box center [981, 27] width 36 height 17
click at [18, 68] on icon at bounding box center [18, 66] width 8 height 8
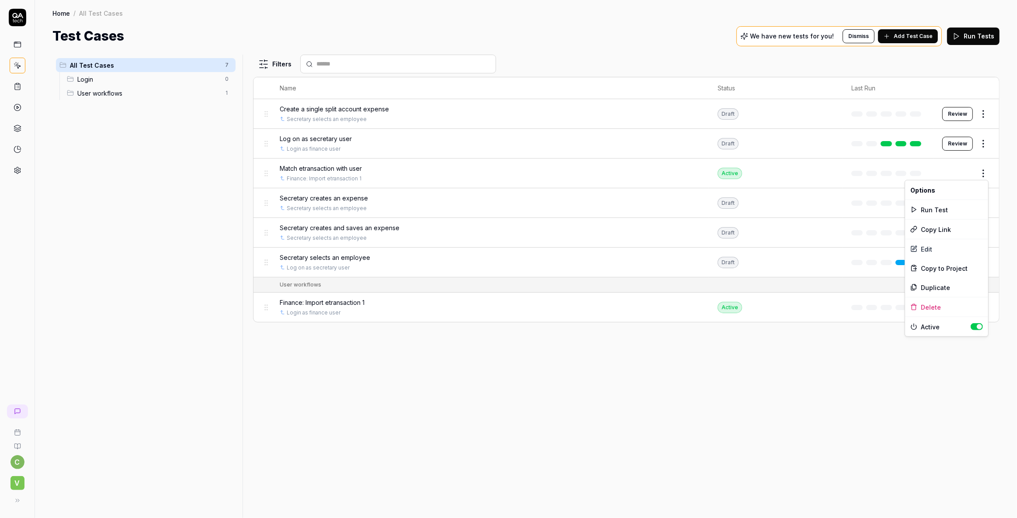
click at [984, 172] on html "c V Home / All Test Cases Home / All Test Cases Test Cases We have new tests fo…" at bounding box center [508, 259] width 1017 height 518
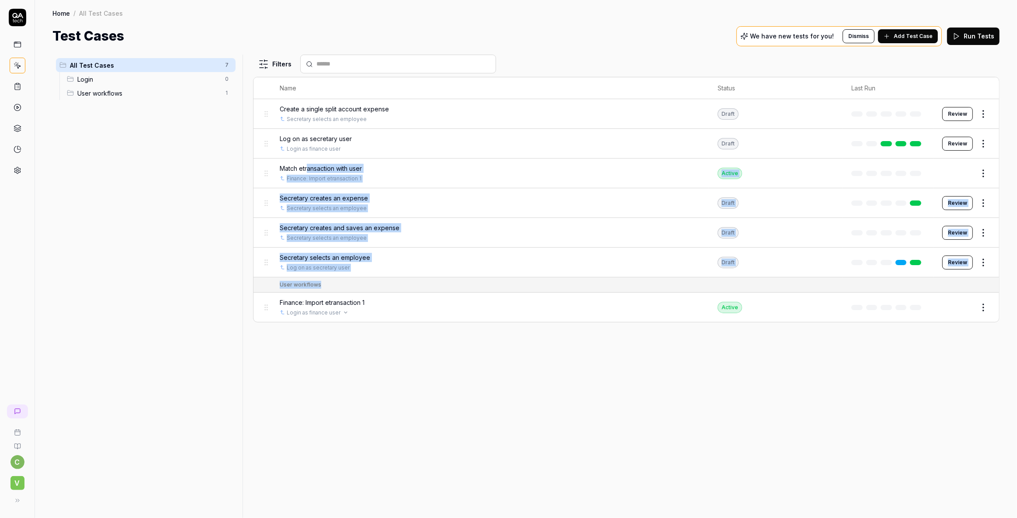
drag, startPoint x: 307, startPoint y: 167, endPoint x: 341, endPoint y: 284, distance: 121.6
click at [341, 284] on html "c V Home / All Test Cases Home / All Test Cases Test Cases We have new tests fo…" at bounding box center [508, 259] width 1017 height 518
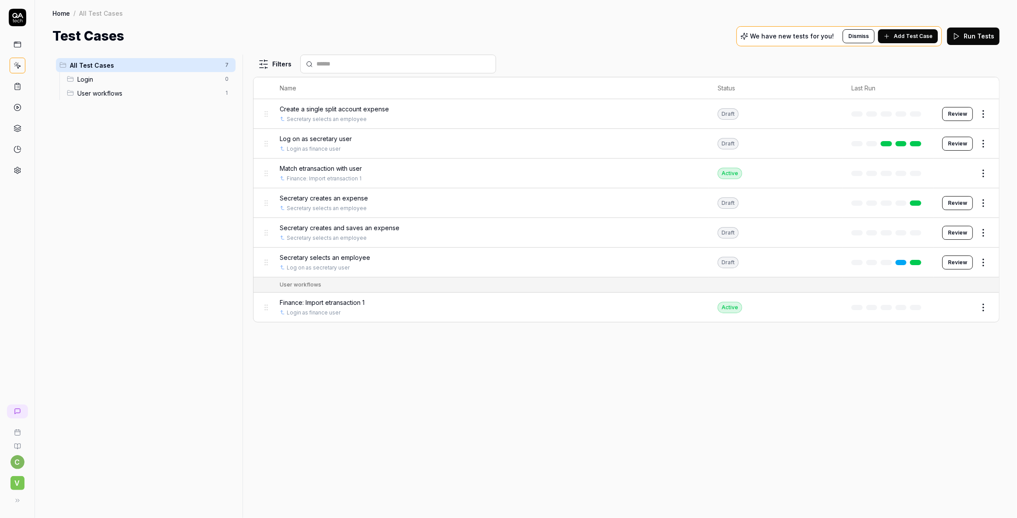
drag, startPoint x: 336, startPoint y: 412, endPoint x: 335, endPoint y: 405, distance: 6.4
click at [336, 411] on div "Filters Name Status Last Run Create a single split account expense Secretary se…" at bounding box center [626, 287] width 746 height 464
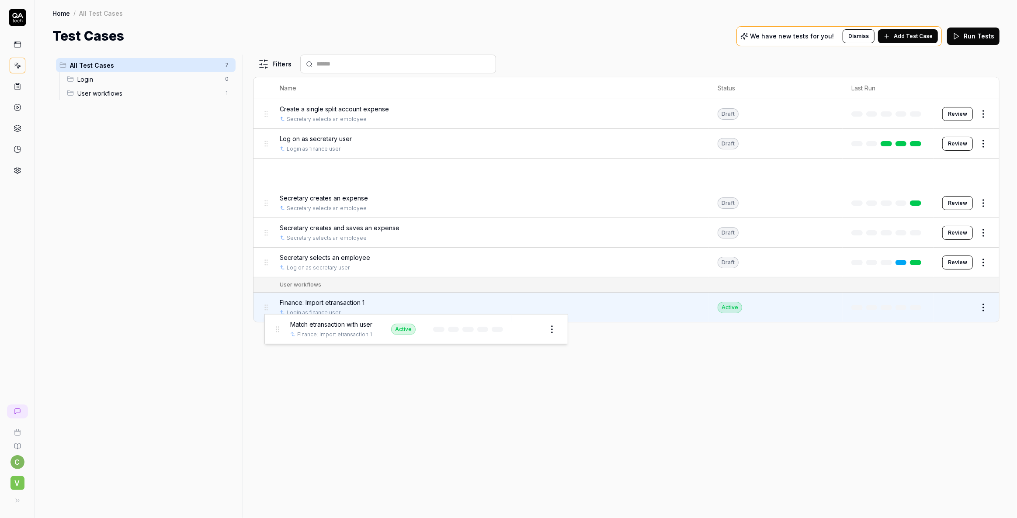
drag, startPoint x: 266, startPoint y: 173, endPoint x: 277, endPoint y: 329, distance: 155.9
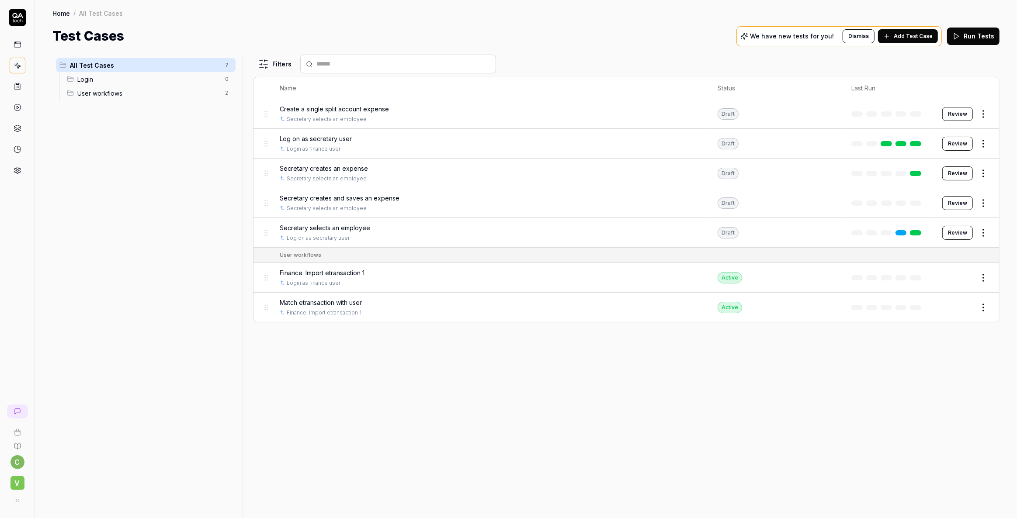
click at [312, 303] on span "Match etransaction with user" at bounding box center [321, 302] width 82 height 9
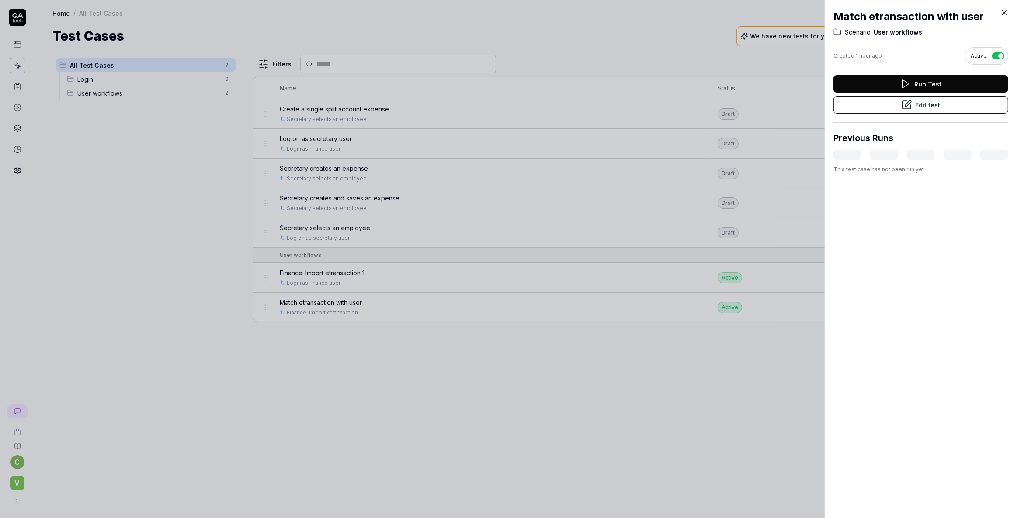
click at [919, 104] on button "Edit test" at bounding box center [920, 104] width 175 height 17
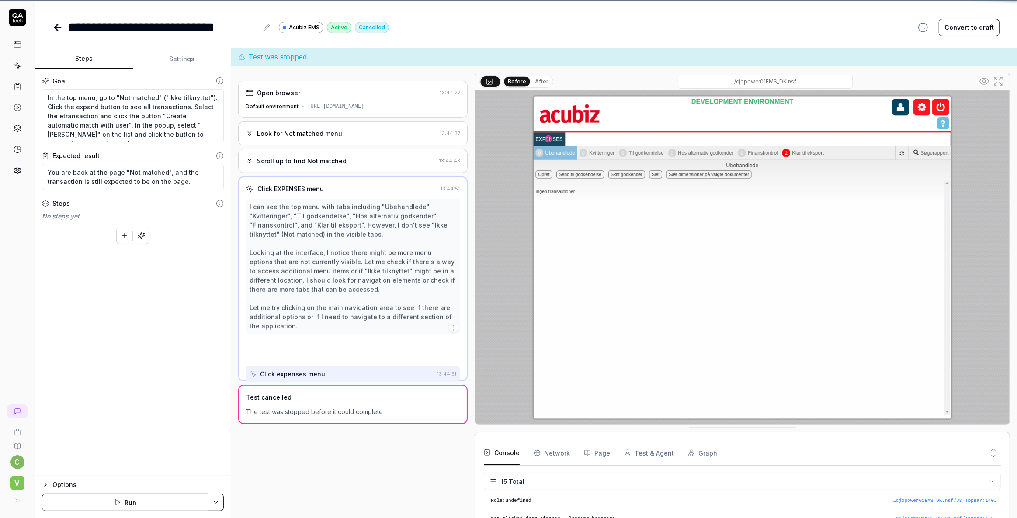
scroll to position [209, 0]
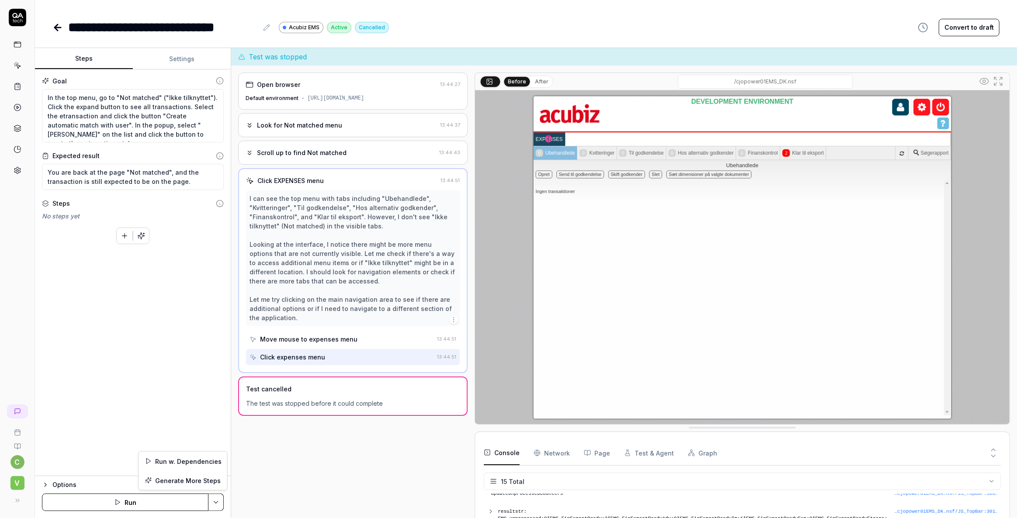
click at [212, 499] on html "**********" at bounding box center [508, 259] width 1017 height 518
click at [167, 461] on div "Run w. Dependencies" at bounding box center [182, 461] width 88 height 19
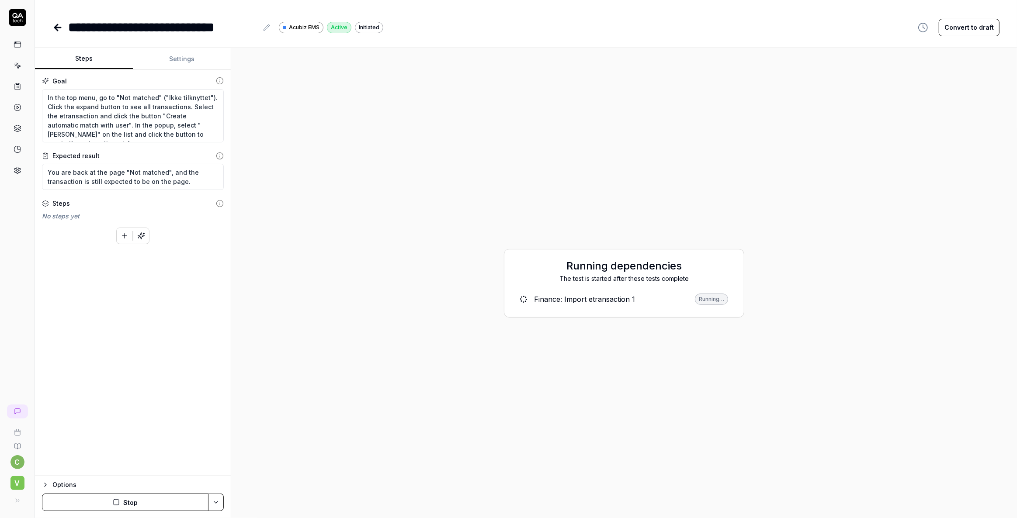
scroll to position [9, 0]
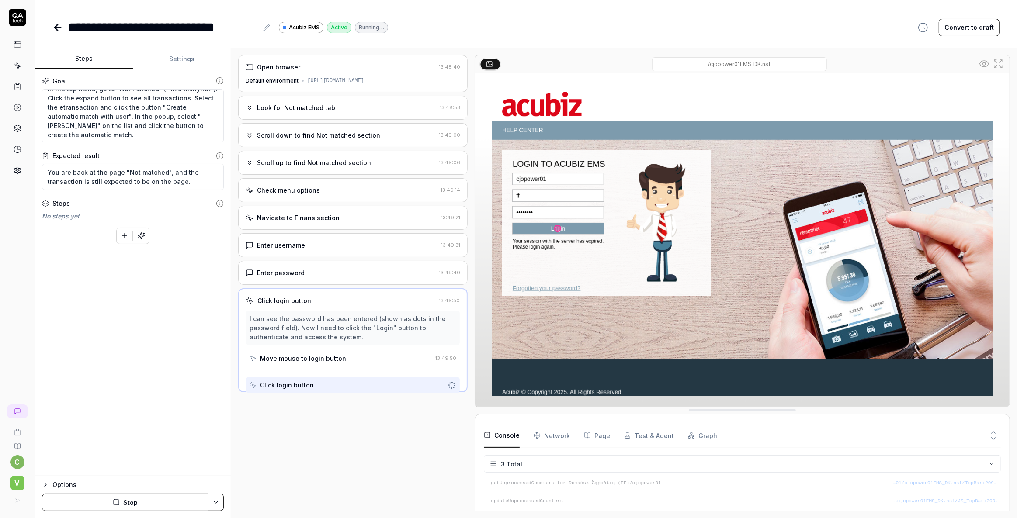
click at [324, 221] on div "Navigate to Finans section" at bounding box center [298, 217] width 83 height 9
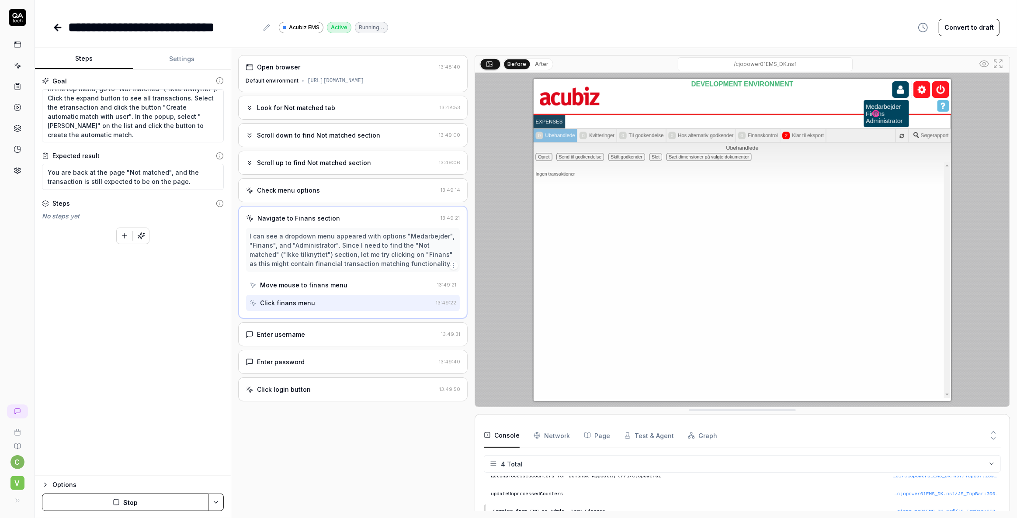
scroll to position [25, 0]
click at [298, 339] on div "Enter username" at bounding box center [281, 334] width 48 height 9
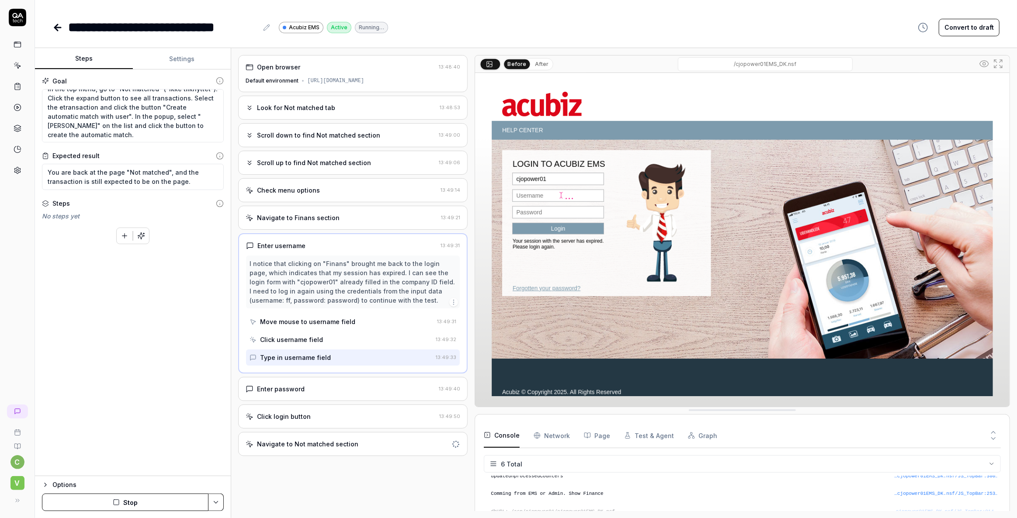
scroll to position [42, 0]
click at [183, 54] on button "Settings" at bounding box center [182, 58] width 98 height 21
click at [83, 58] on button "Steps" at bounding box center [84, 58] width 98 height 21
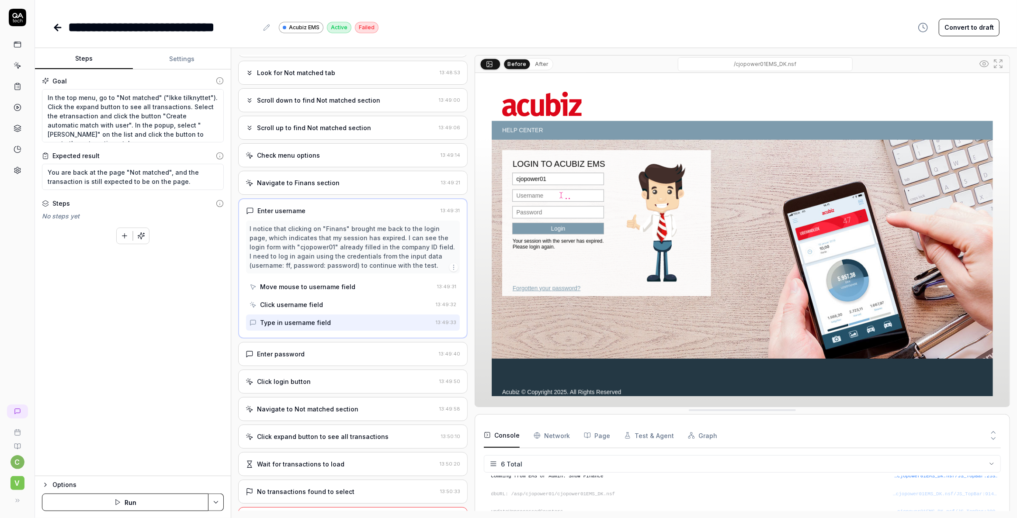
scroll to position [70, 0]
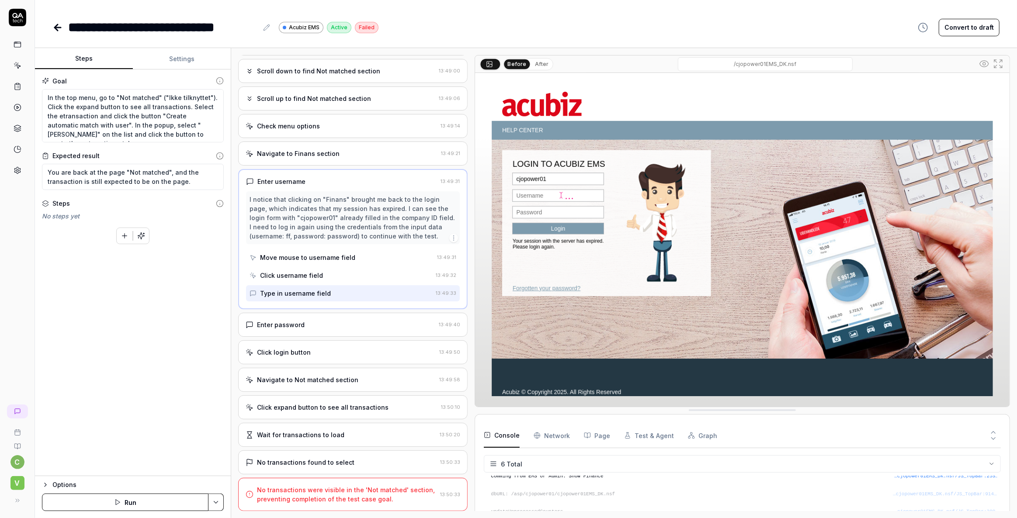
click at [177, 59] on button "Settings" at bounding box center [182, 58] width 98 height 21
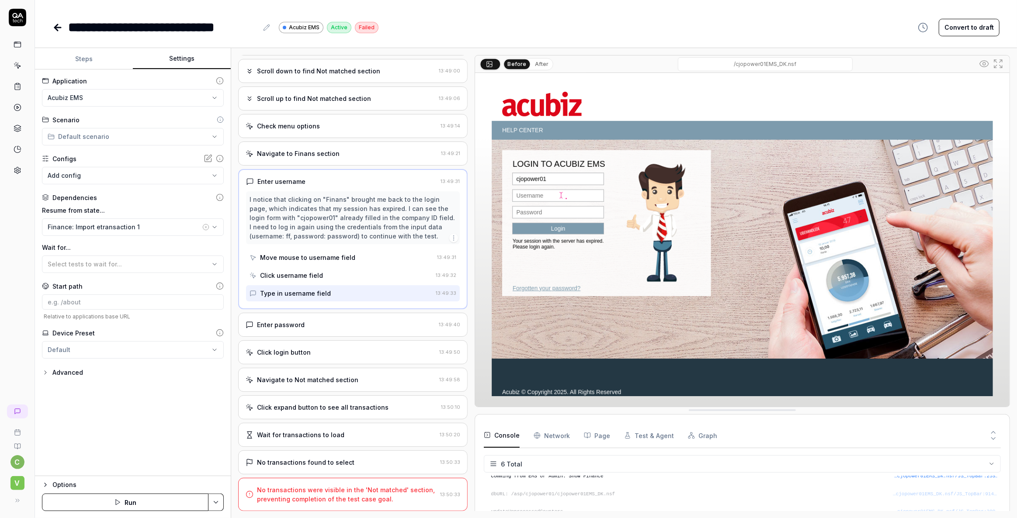
click at [55, 25] on icon at bounding box center [57, 27] width 10 height 10
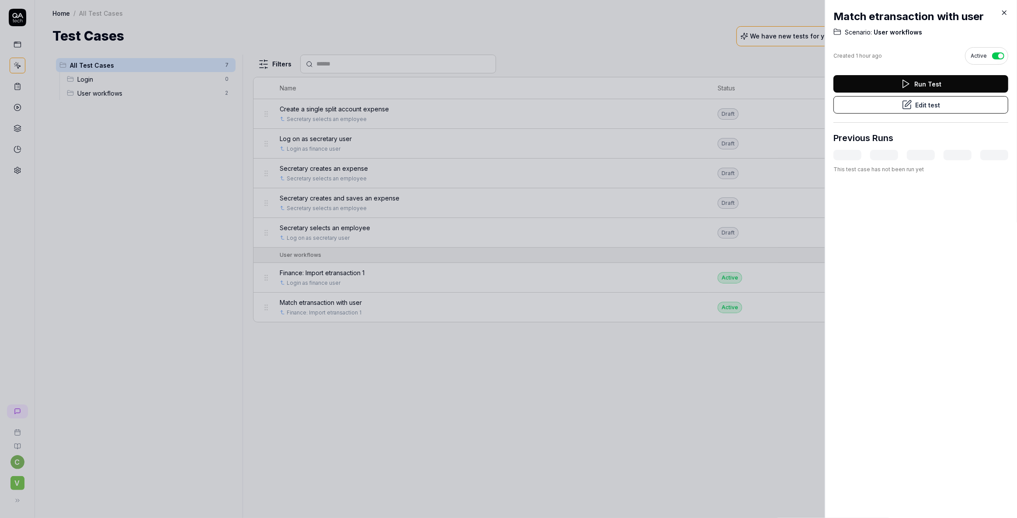
click at [1004, 13] on icon at bounding box center [1004, 13] width 8 height 8
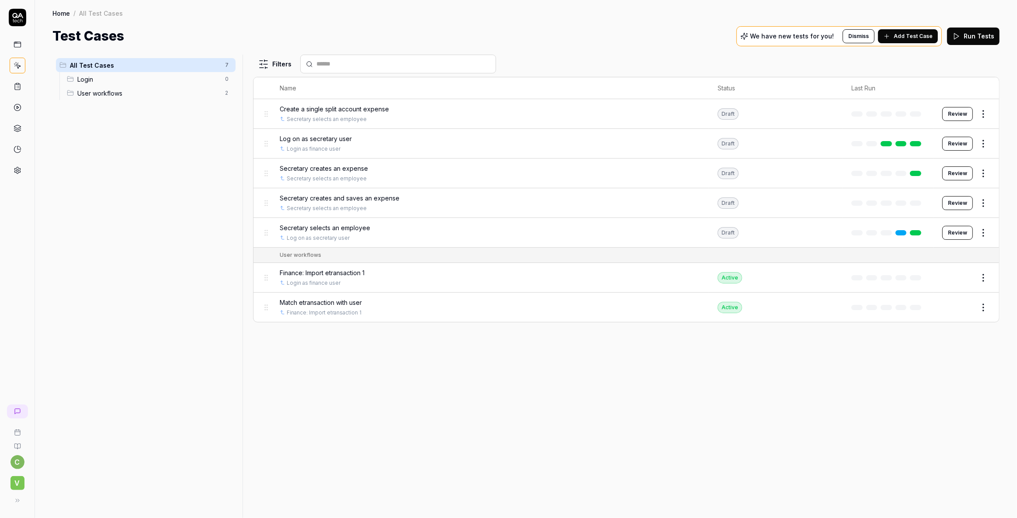
click at [981, 305] on html "c V Home / All Test Cases Home / All Test Cases Test Cases We have new tests fo…" at bounding box center [508, 259] width 1017 height 518
click at [518, 461] on html "c V Home / All Test Cases Home / All Test Cases Test Cases We have new tests fo…" at bounding box center [508, 259] width 1017 height 518
click at [323, 301] on span "Match etransaction with user" at bounding box center [321, 302] width 82 height 9
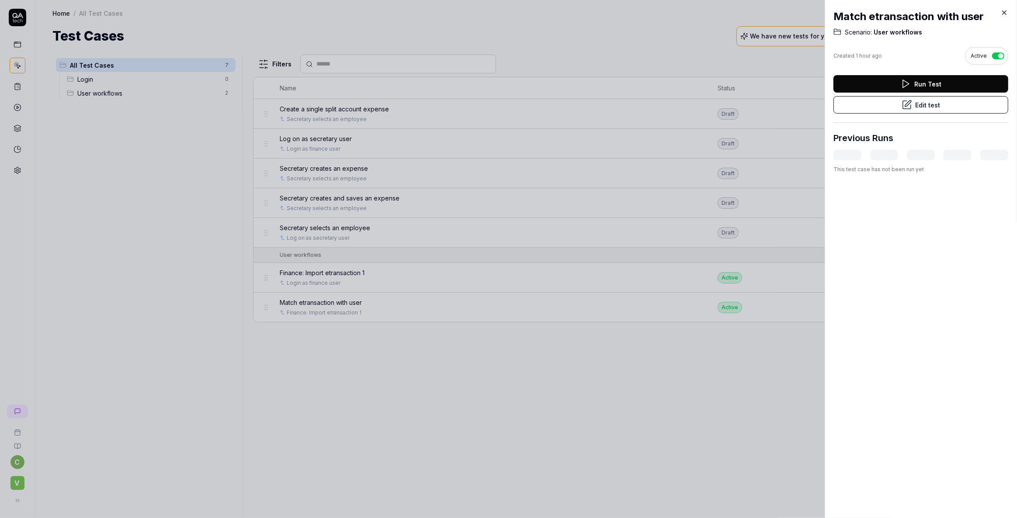
click at [922, 106] on button "Edit test" at bounding box center [920, 104] width 175 height 17
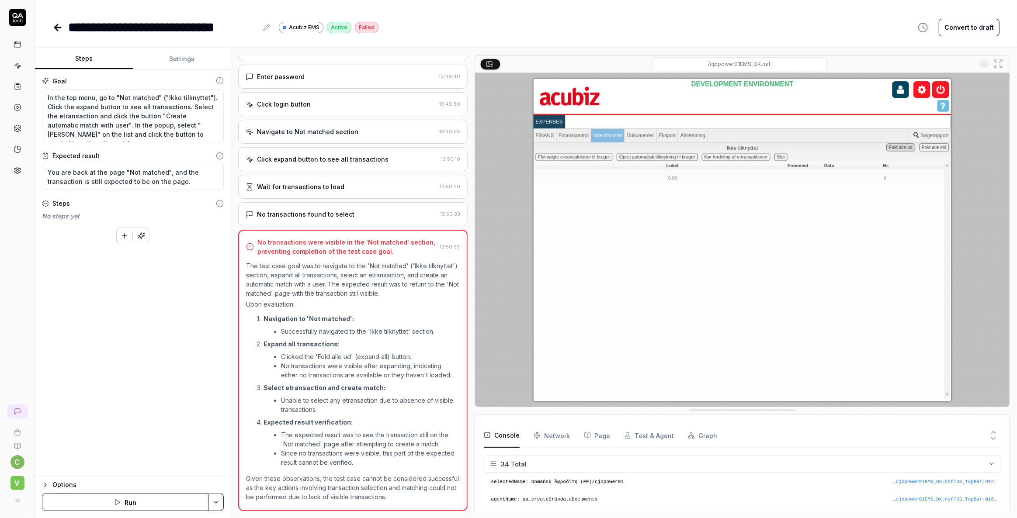
scroll to position [552, 0]
type textarea "*"
click at [55, 28] on icon at bounding box center [58, 28] width 6 height 0
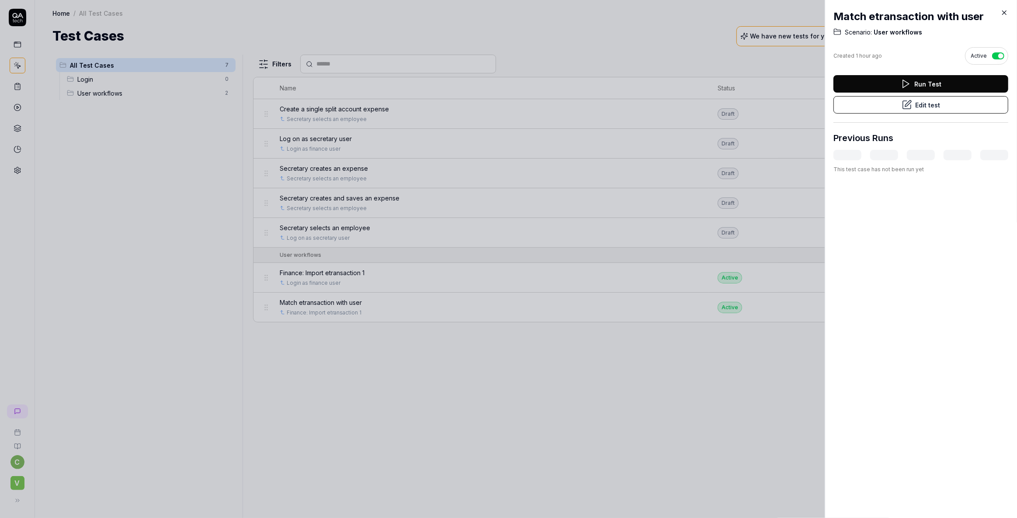
click at [1004, 12] on icon at bounding box center [1004, 13] width 4 height 4
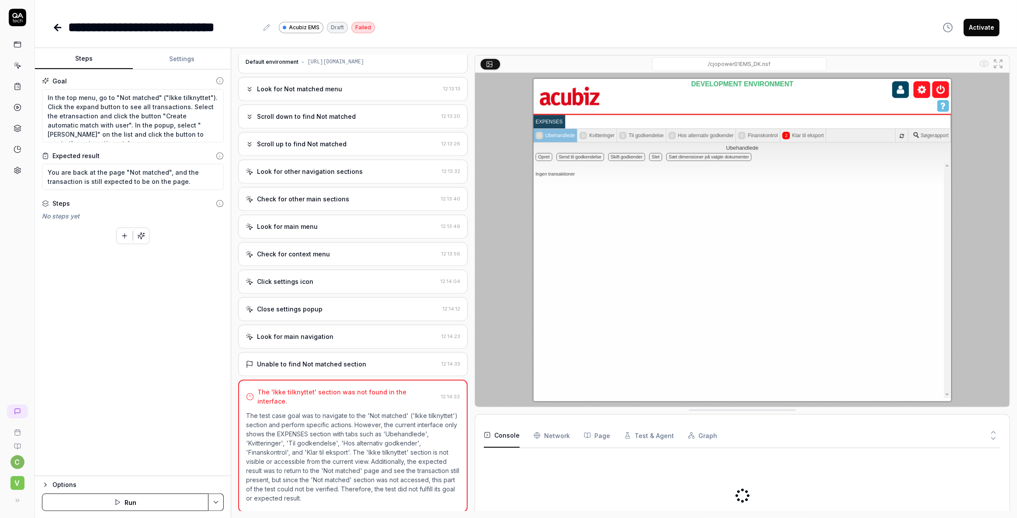
scroll to position [17, 0]
click at [17, 84] on rect at bounding box center [17, 83] width 3 height 1
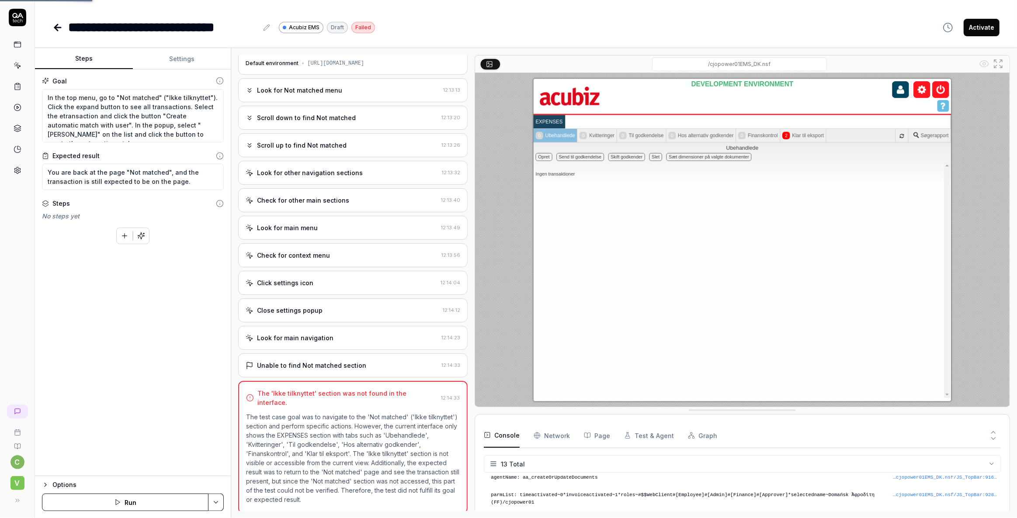
scroll to position [173, 0]
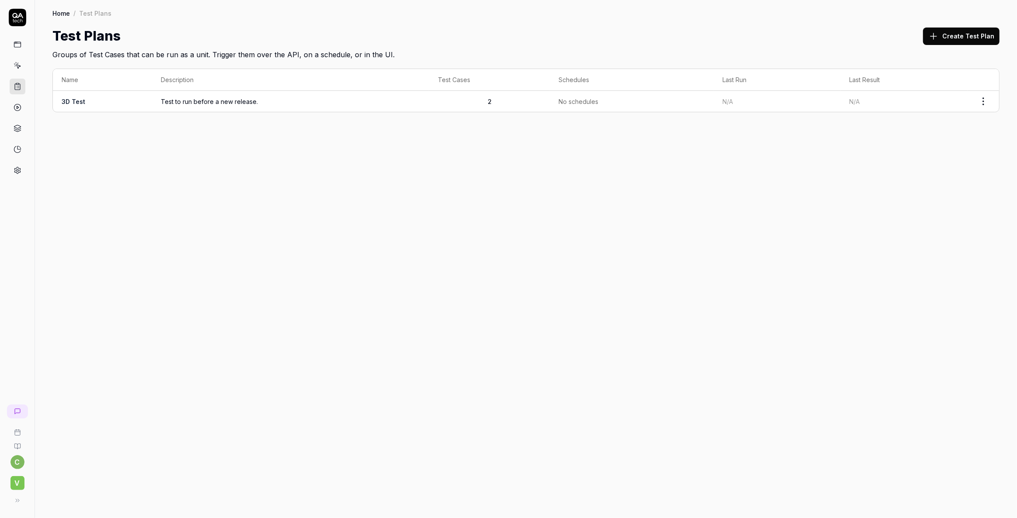
click at [13, 64] on link at bounding box center [18, 66] width 16 height 16
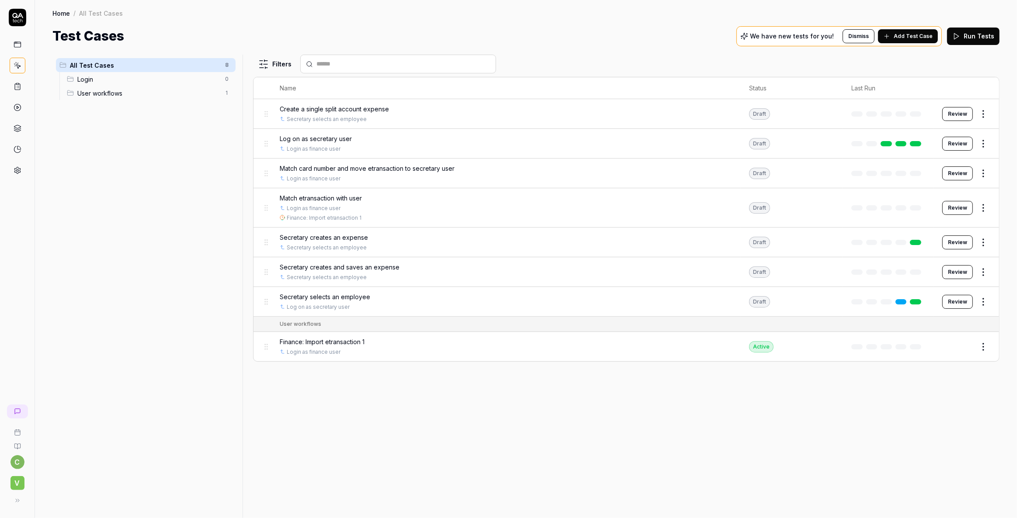
click at [310, 340] on span "Finance: Import etransaction 1" at bounding box center [322, 341] width 85 height 9
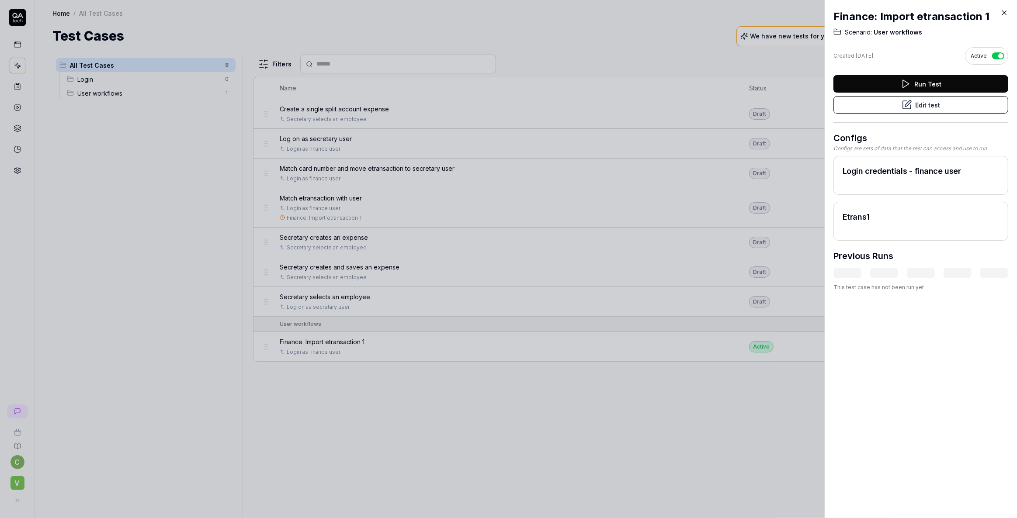
click at [928, 104] on button "Edit test" at bounding box center [920, 104] width 175 height 17
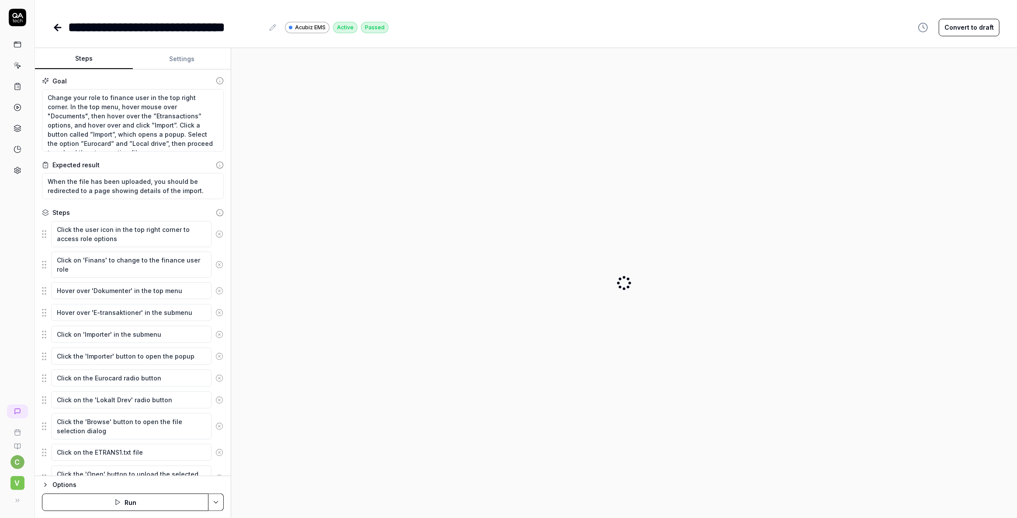
type textarea "*"
click at [181, 58] on button "Settings" at bounding box center [182, 58] width 98 height 21
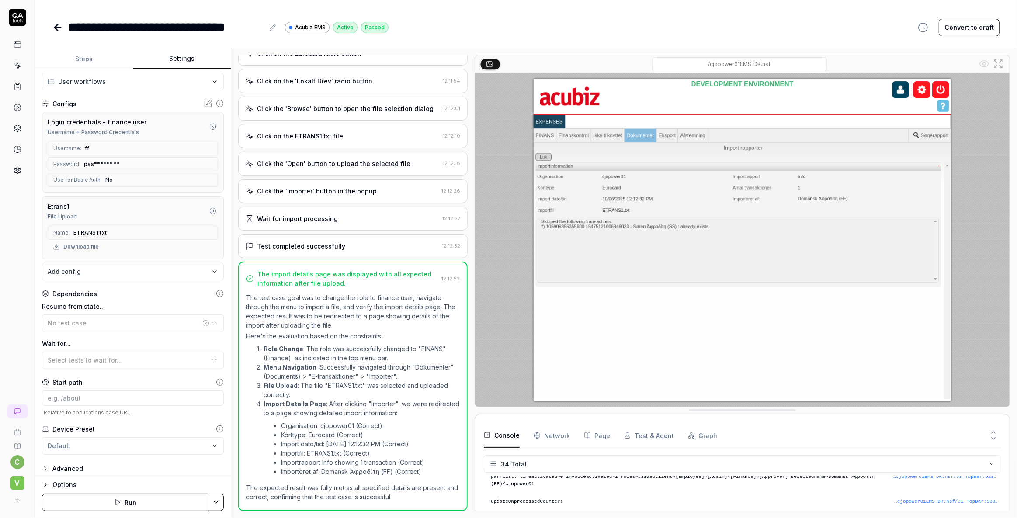
scroll to position [59, 0]
click at [91, 318] on div "No test case" at bounding box center [124, 319] width 153 height 9
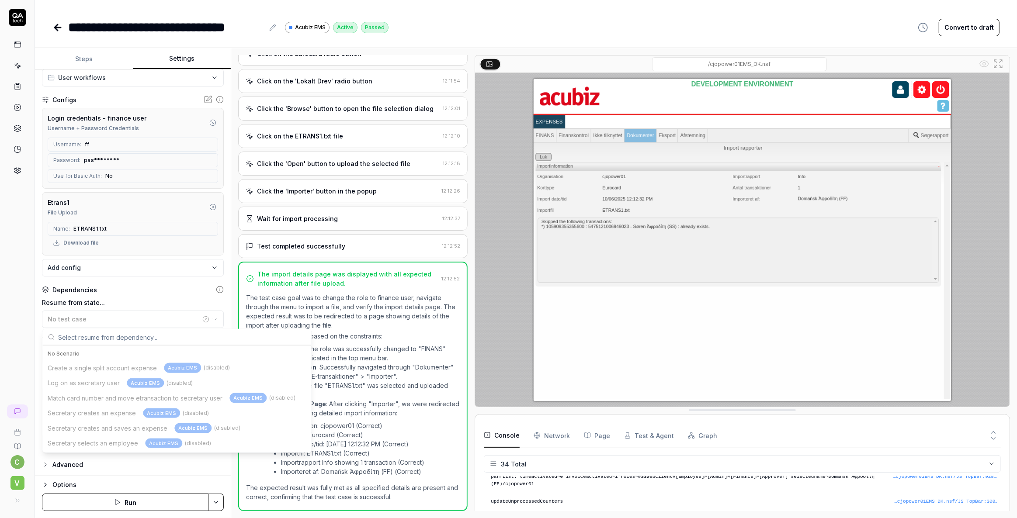
click at [15, 325] on div "c V" at bounding box center [17, 259] width 35 height 518
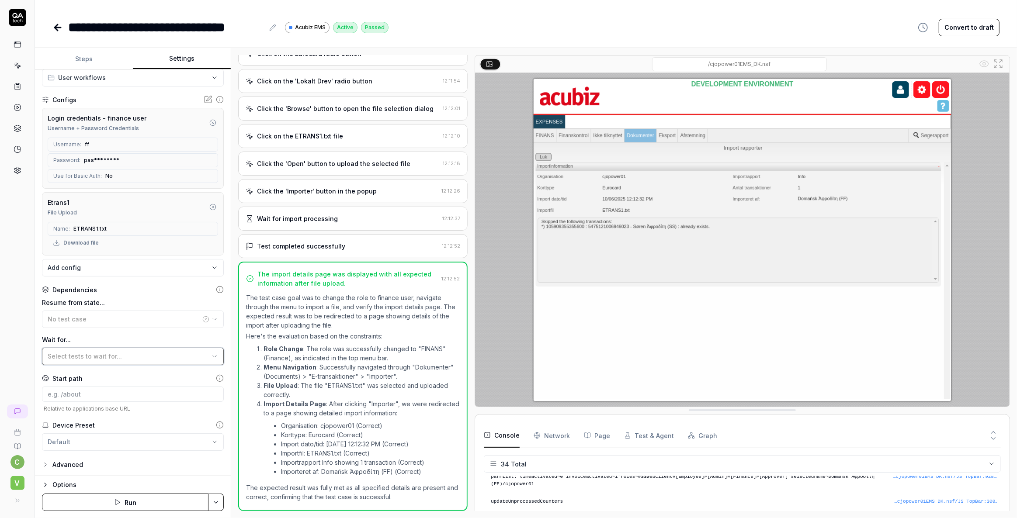
click at [100, 353] on span "Select tests to wait for..." at bounding box center [85, 356] width 74 height 7
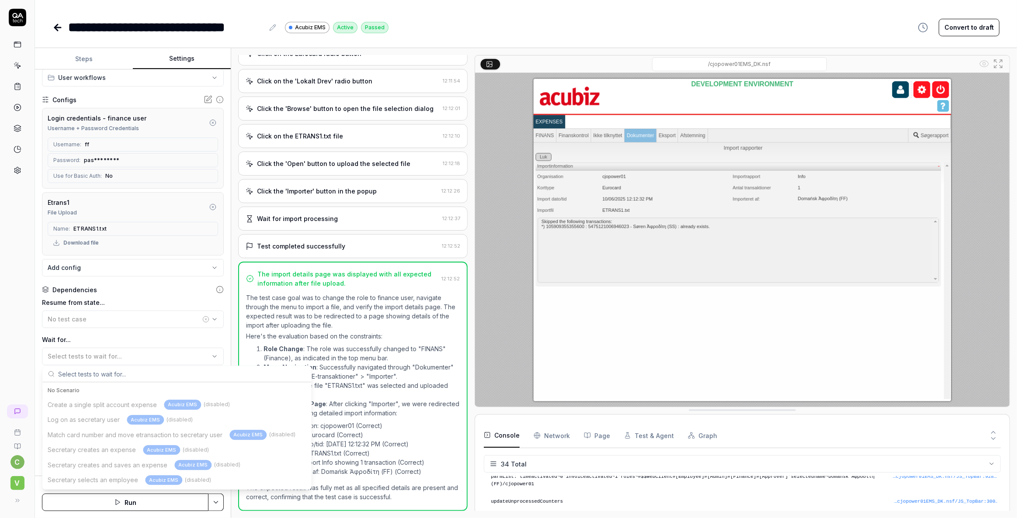
click at [29, 343] on div "c V" at bounding box center [17, 259] width 35 height 518
